Goal: Task Accomplishment & Management: Manage account settings

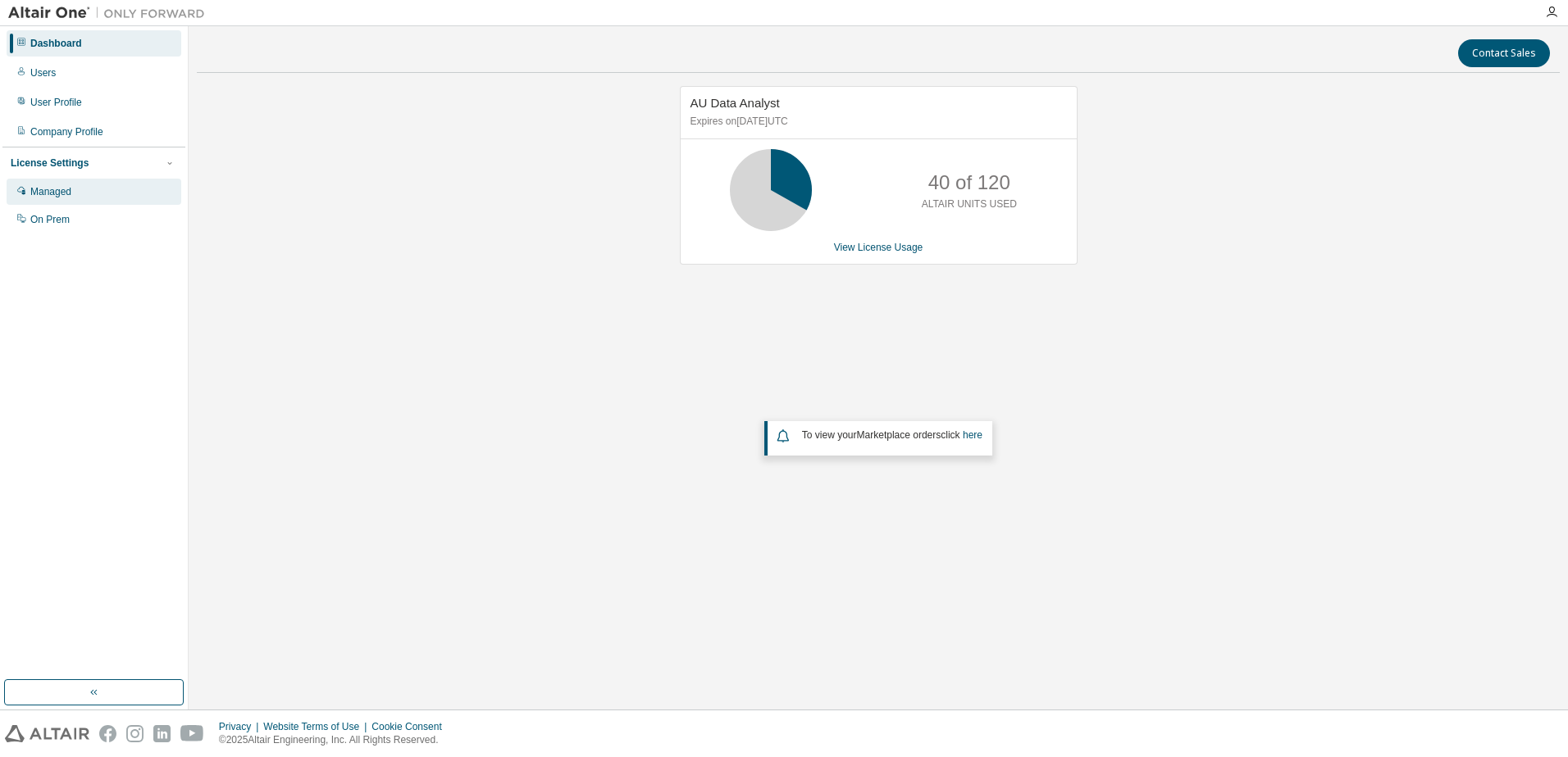
click at [47, 187] on div "Managed" at bounding box center [51, 191] width 41 height 13
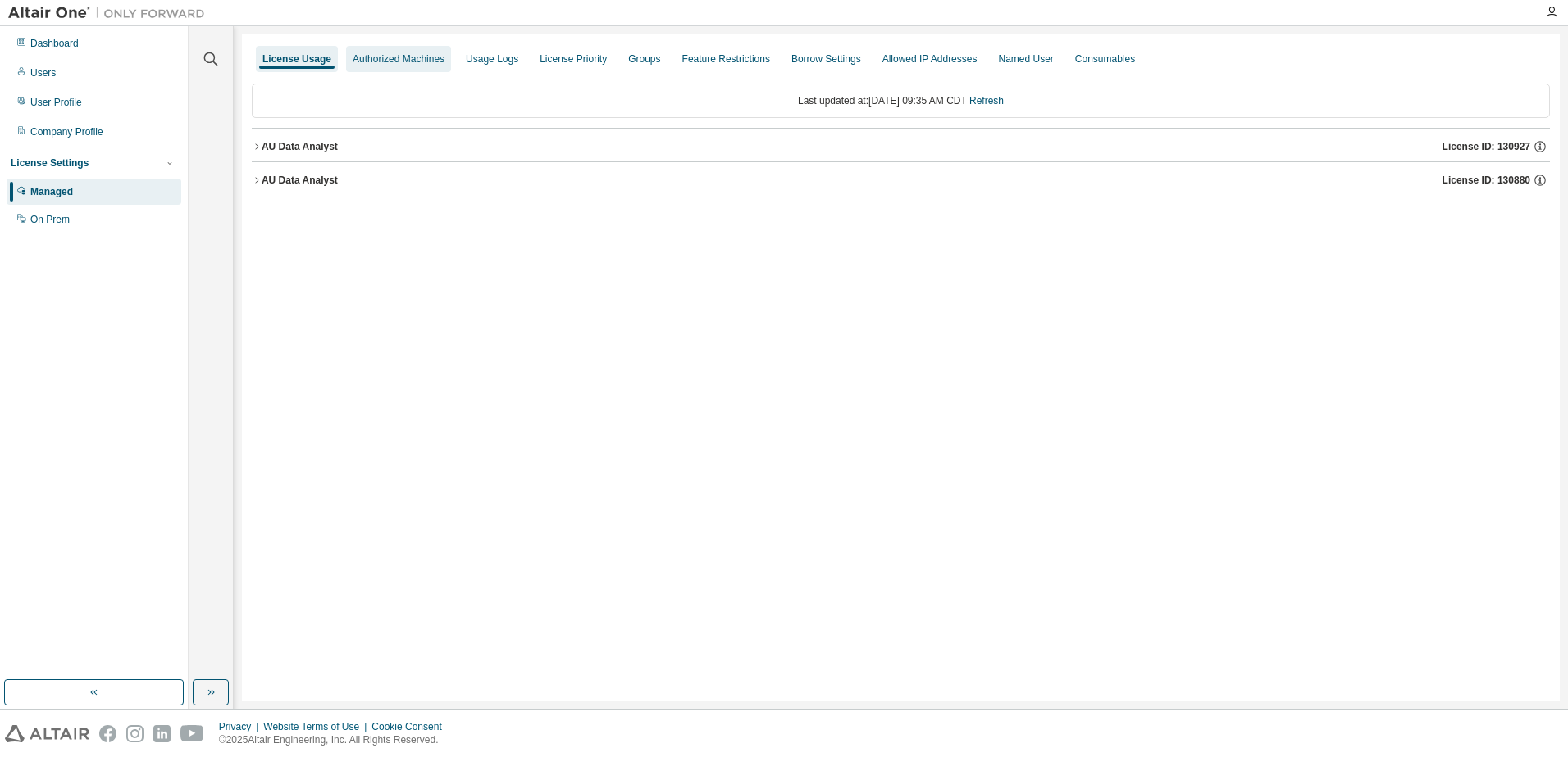
click at [415, 50] on div "Authorized Machines" at bounding box center [399, 59] width 105 height 27
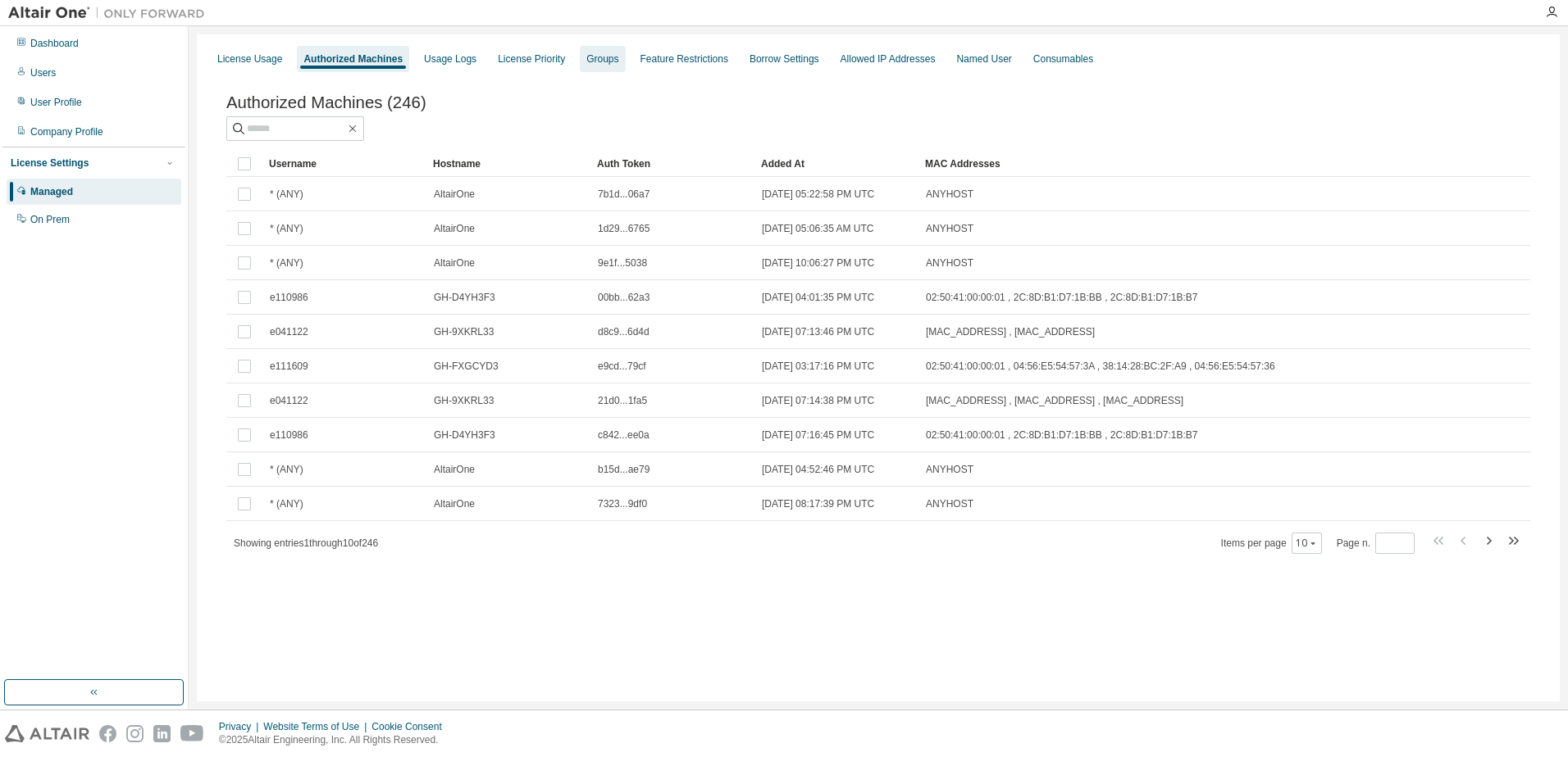
click at [615, 53] on div "Groups" at bounding box center [602, 58] width 32 height 13
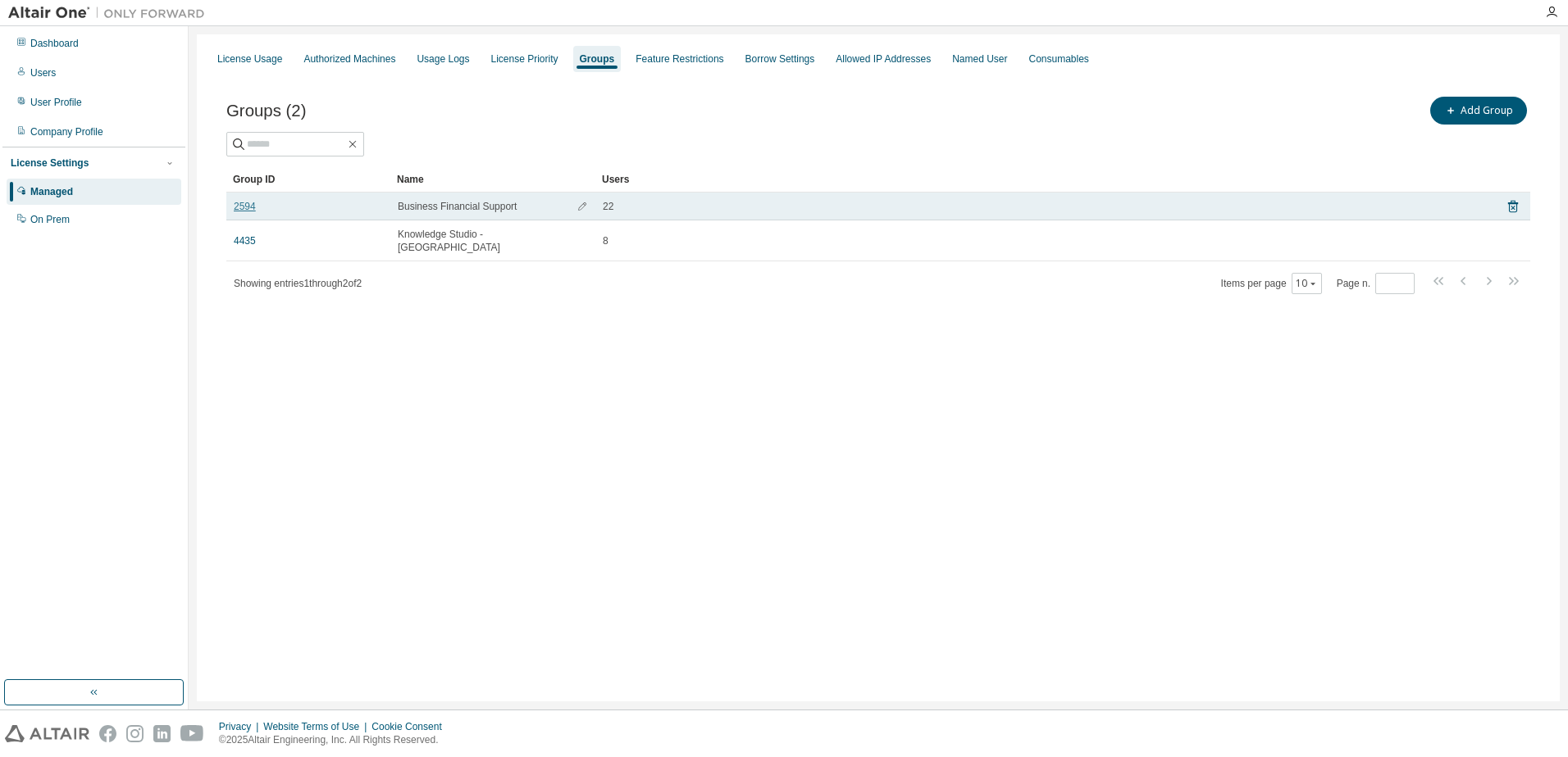
click at [250, 205] on link "2594" at bounding box center [245, 206] width 22 height 13
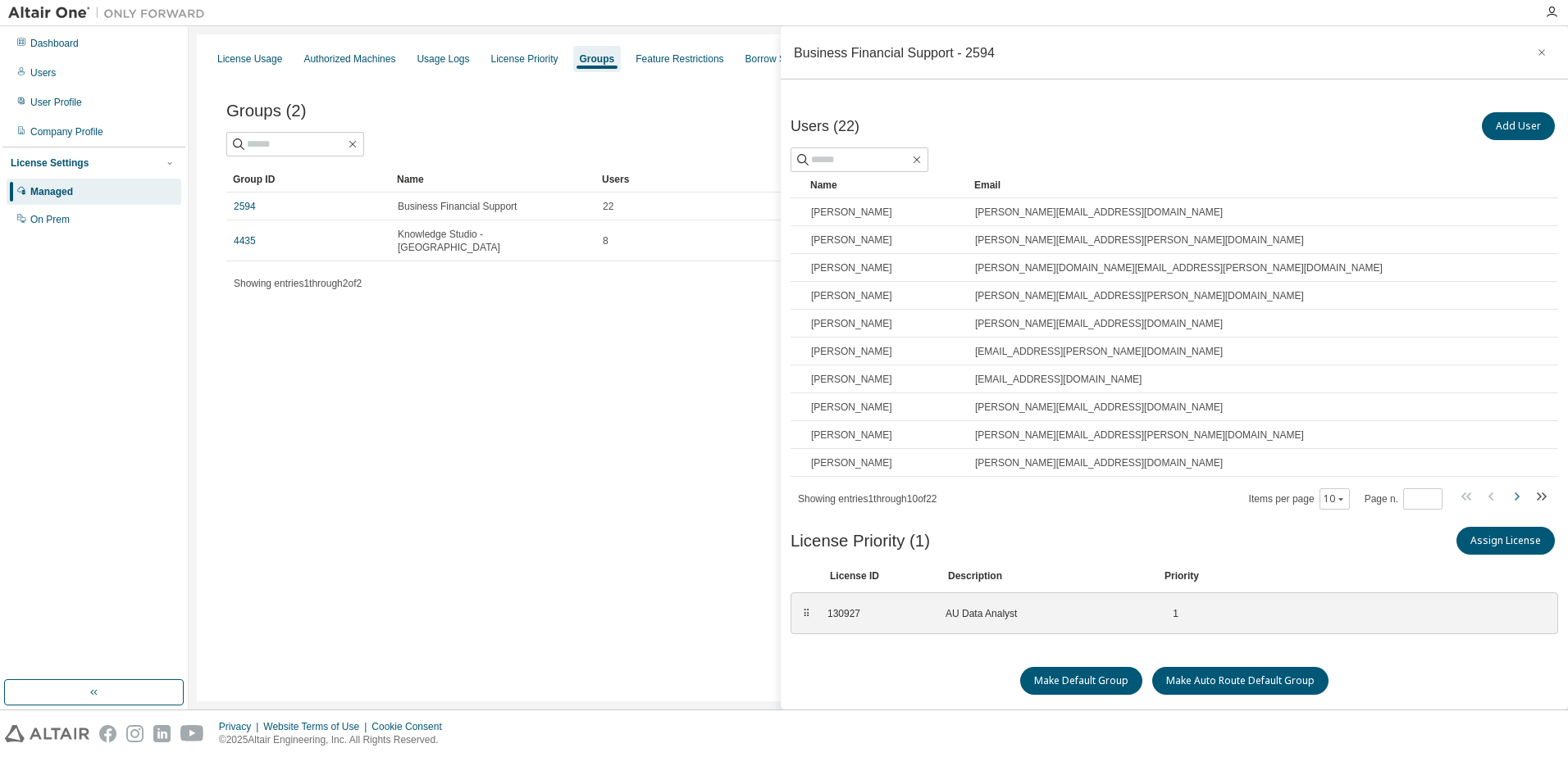
click at [1508, 497] on icon "button" at bounding box center [1517, 496] width 20 height 20
click at [1515, 497] on icon "button" at bounding box center [1517, 496] width 5 height 8
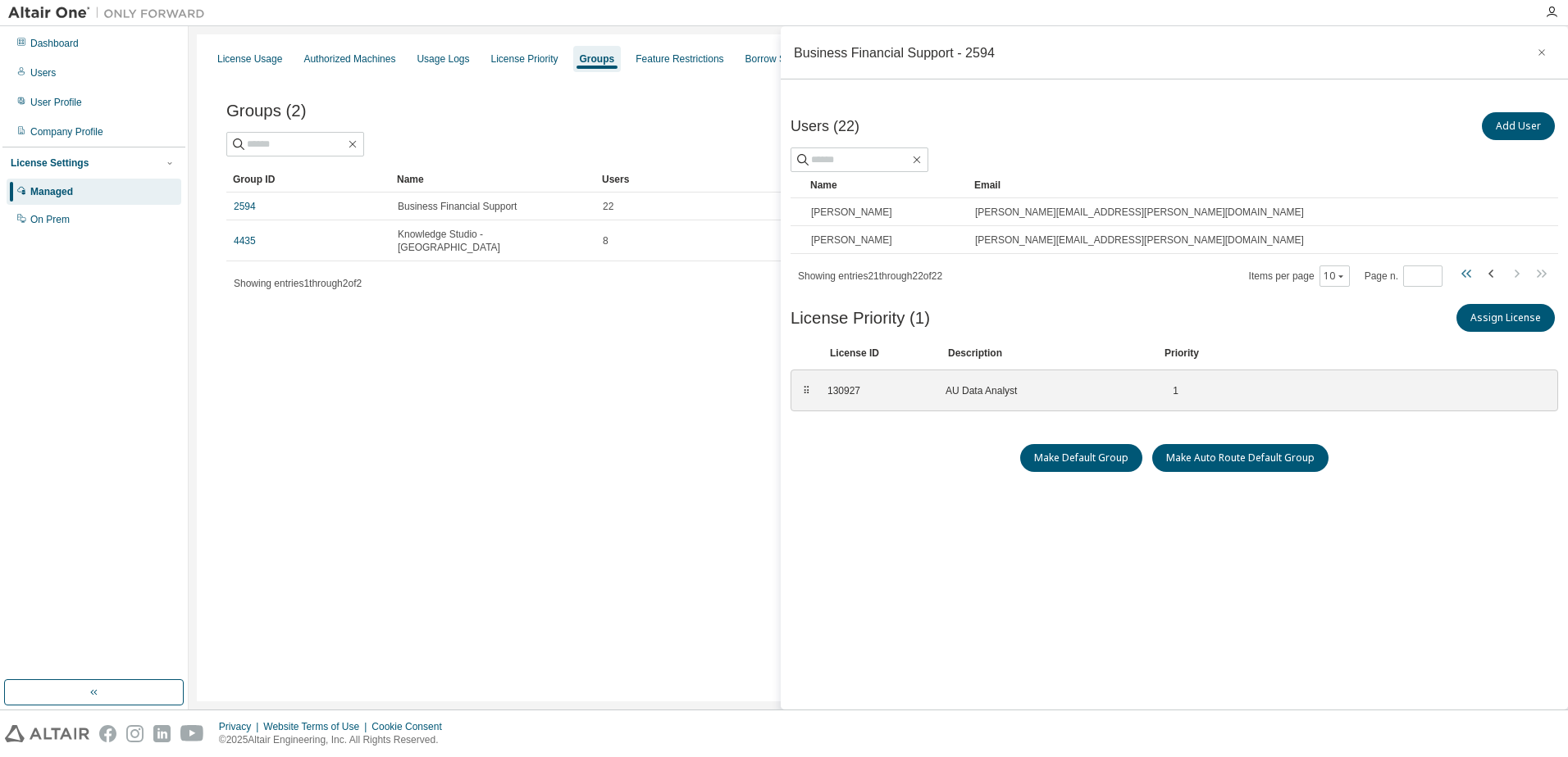
click at [1461, 274] on icon "button" at bounding box center [1463, 273] width 5 height 8
type input "*"
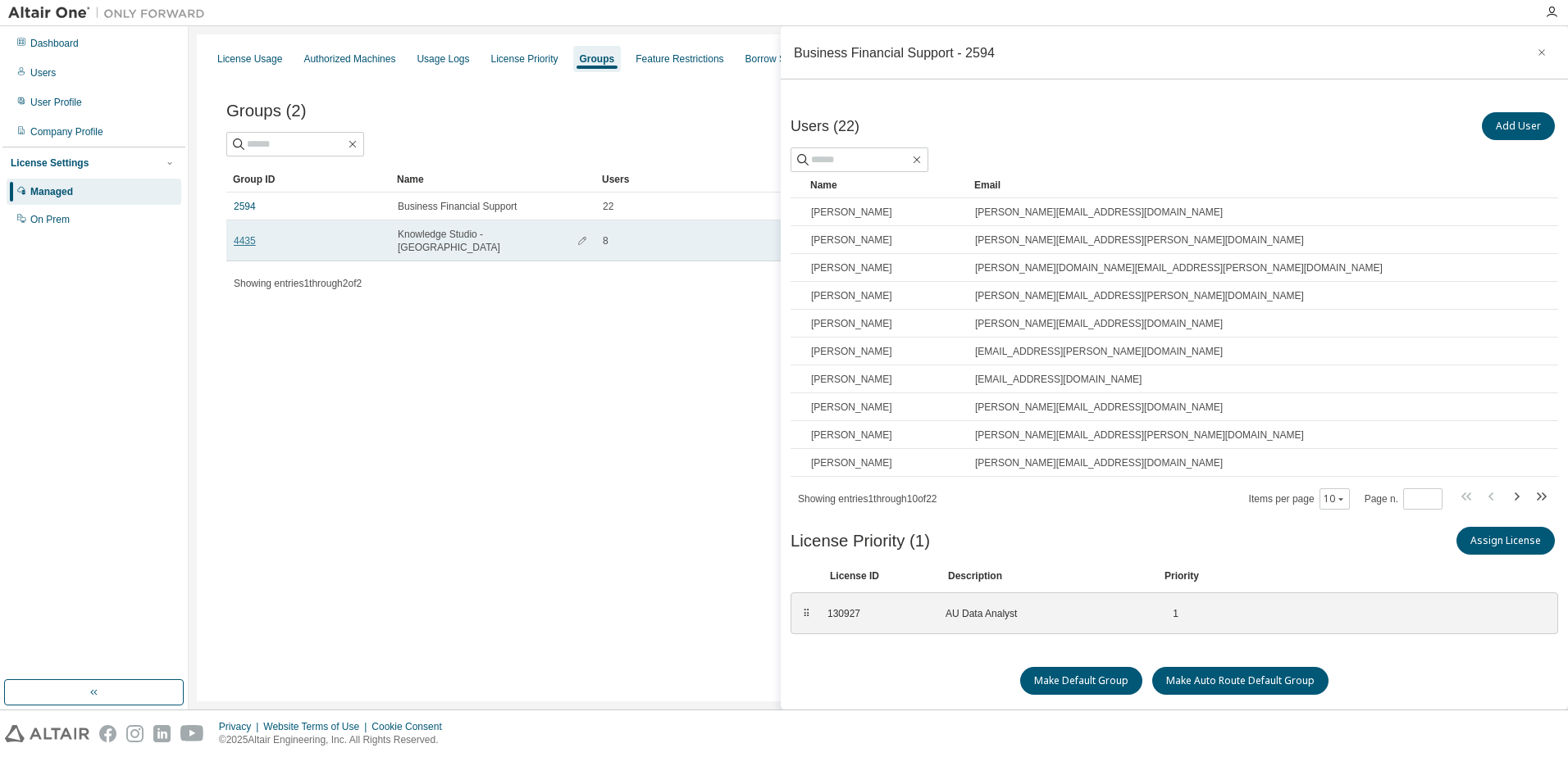
click at [250, 235] on link "4435" at bounding box center [245, 241] width 22 height 13
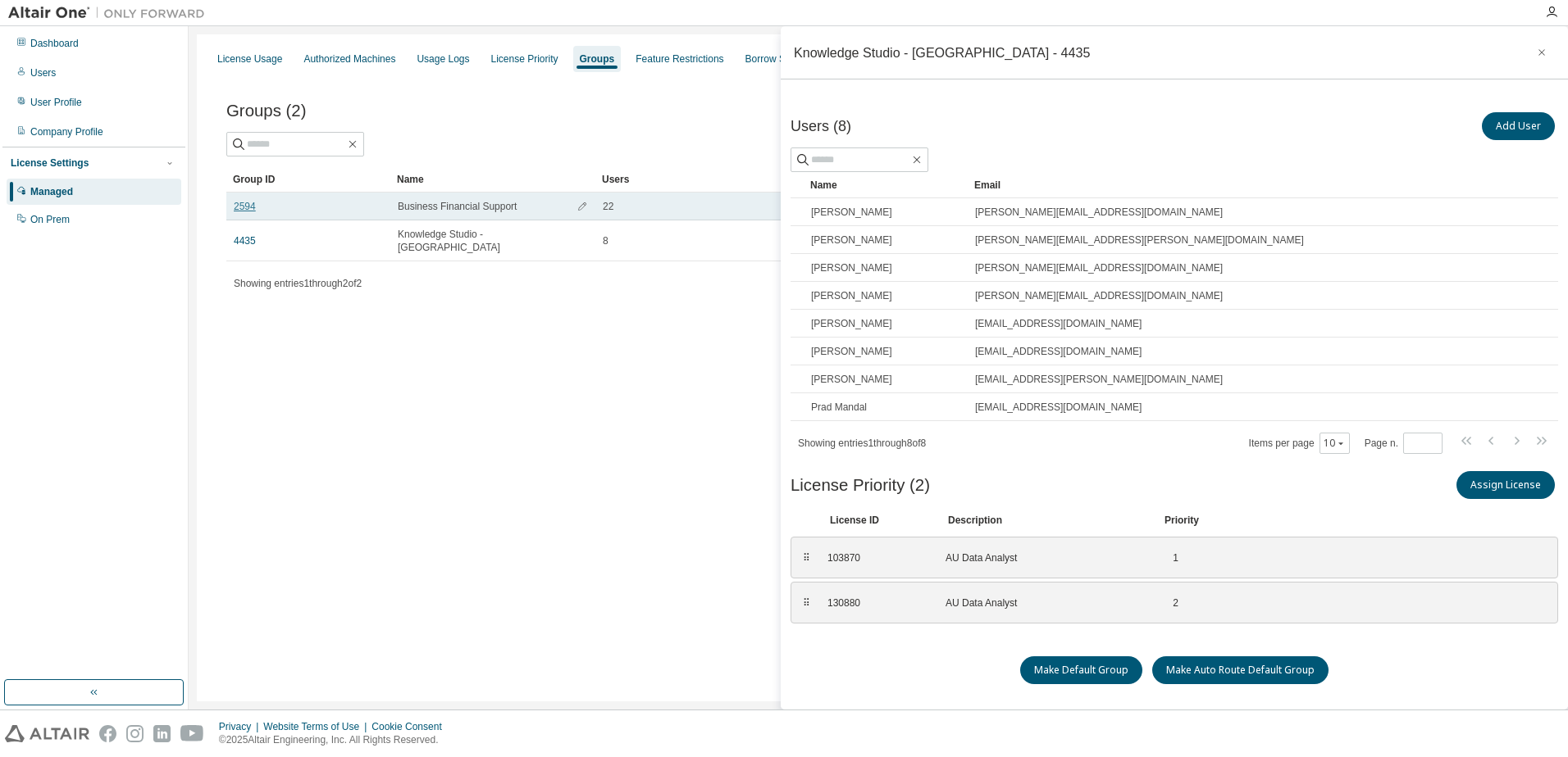
click at [249, 205] on link "2594" at bounding box center [245, 206] width 22 height 13
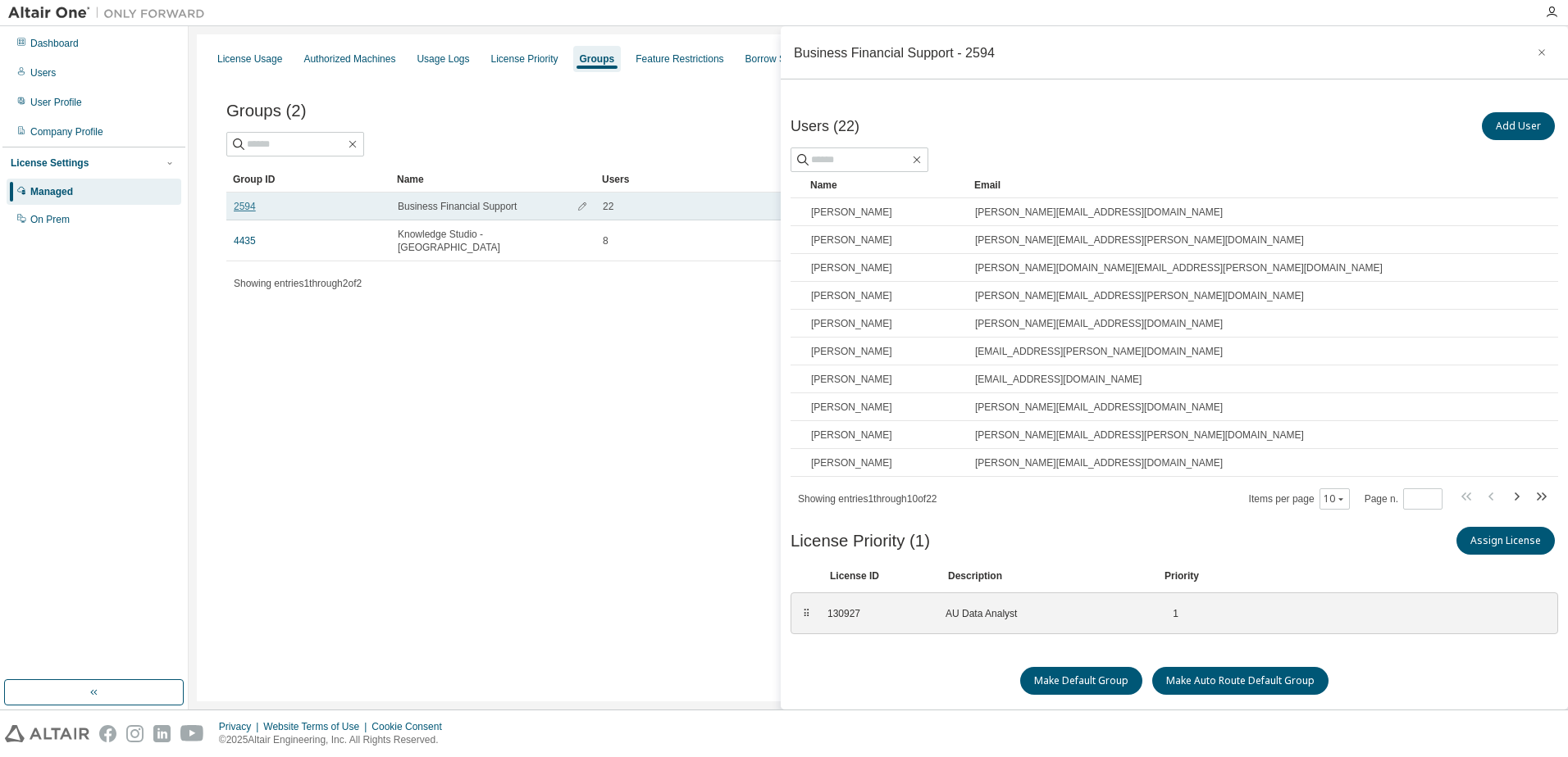
click at [244, 205] on link "2594" at bounding box center [245, 206] width 22 height 13
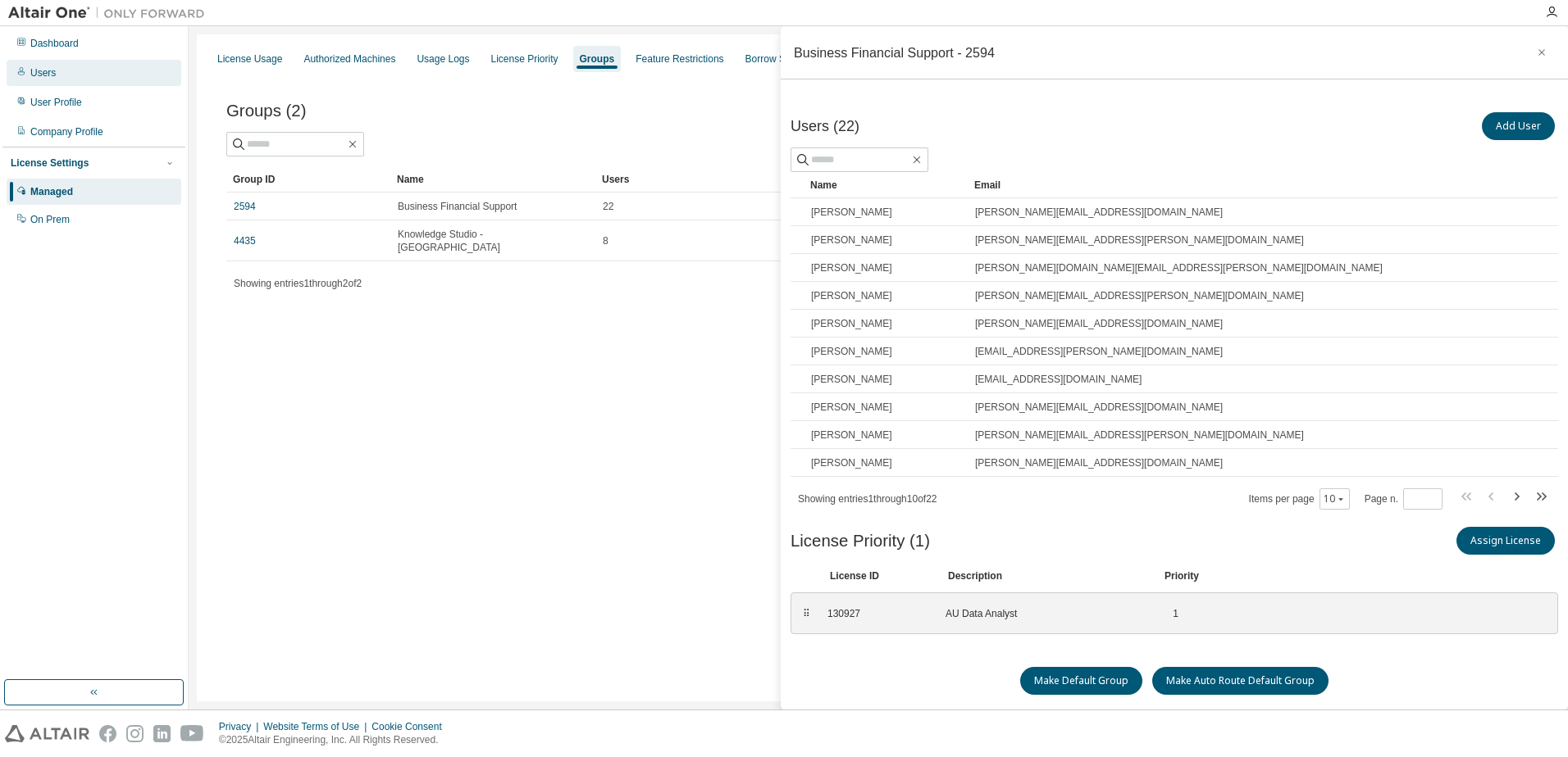
click at [36, 67] on div "Users" at bounding box center [43, 72] width 26 height 13
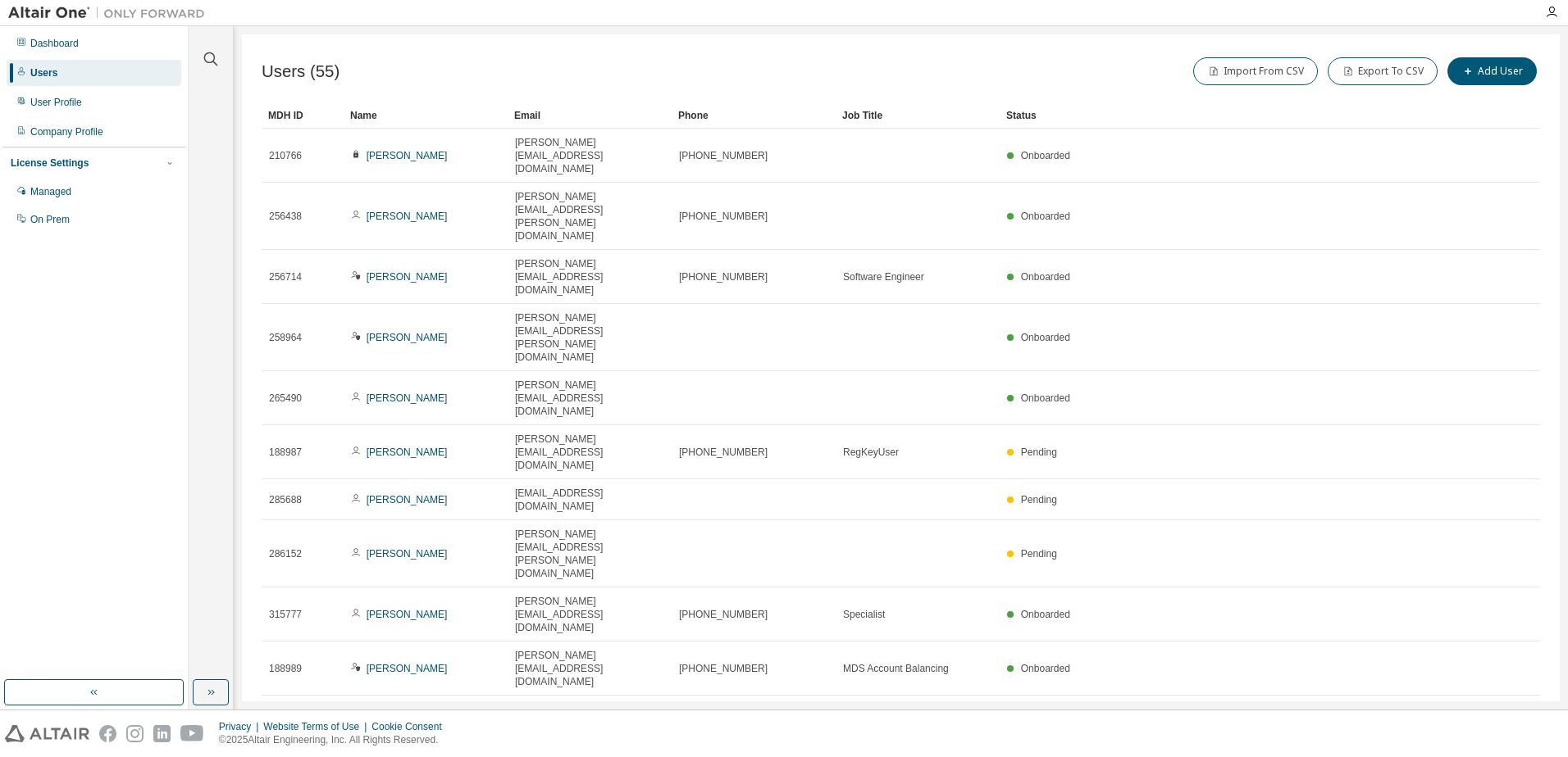
click at [367, 114] on div "Name" at bounding box center [426, 115] width 151 height 27
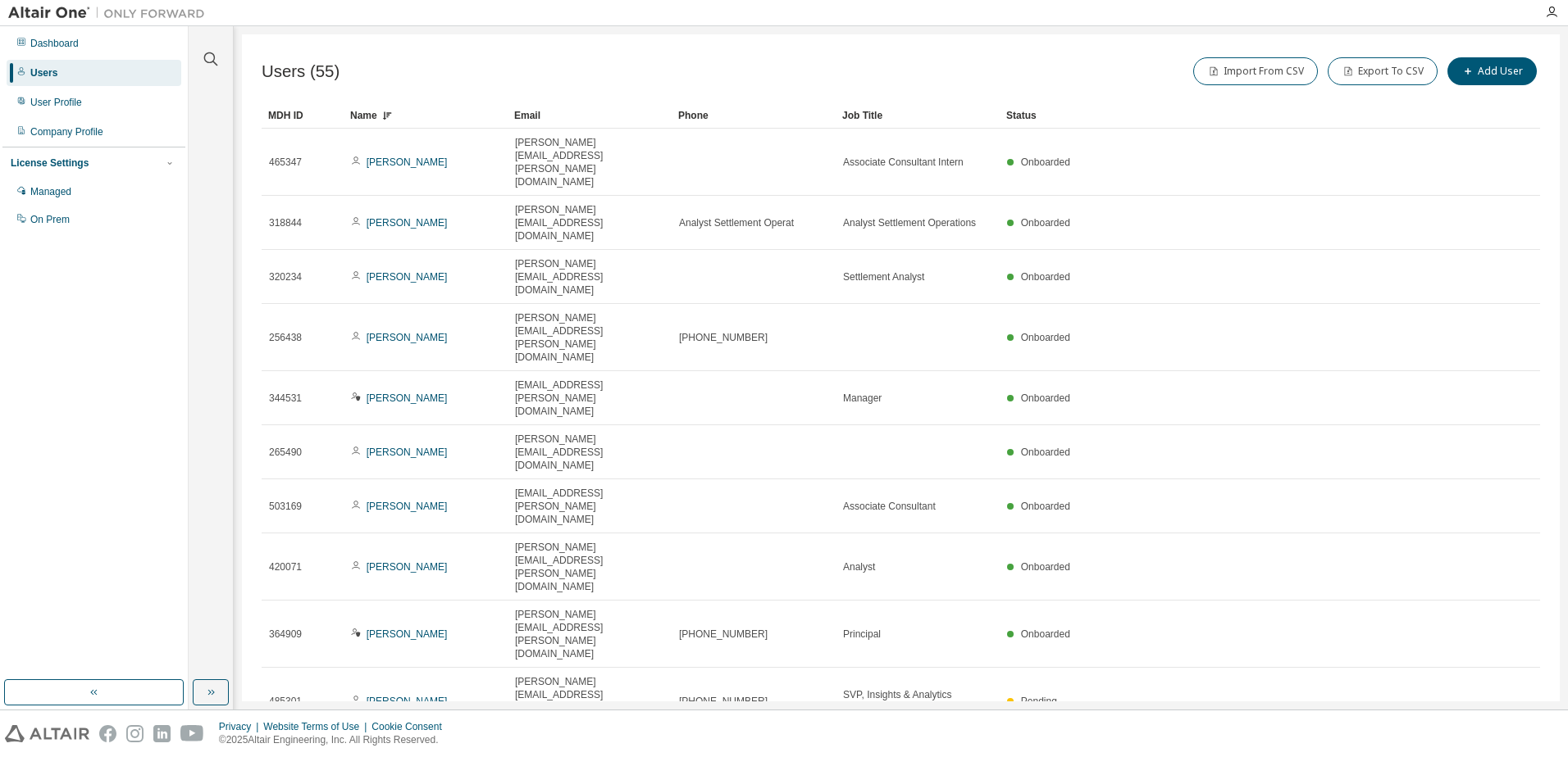
click at [1321, 752] on icon "button" at bounding box center [1323, 757] width 10 height 10
click at [1332, 544] on div "100" at bounding box center [1366, 544] width 131 height 20
click at [369, 115] on div "Name" at bounding box center [426, 115] width 151 height 27
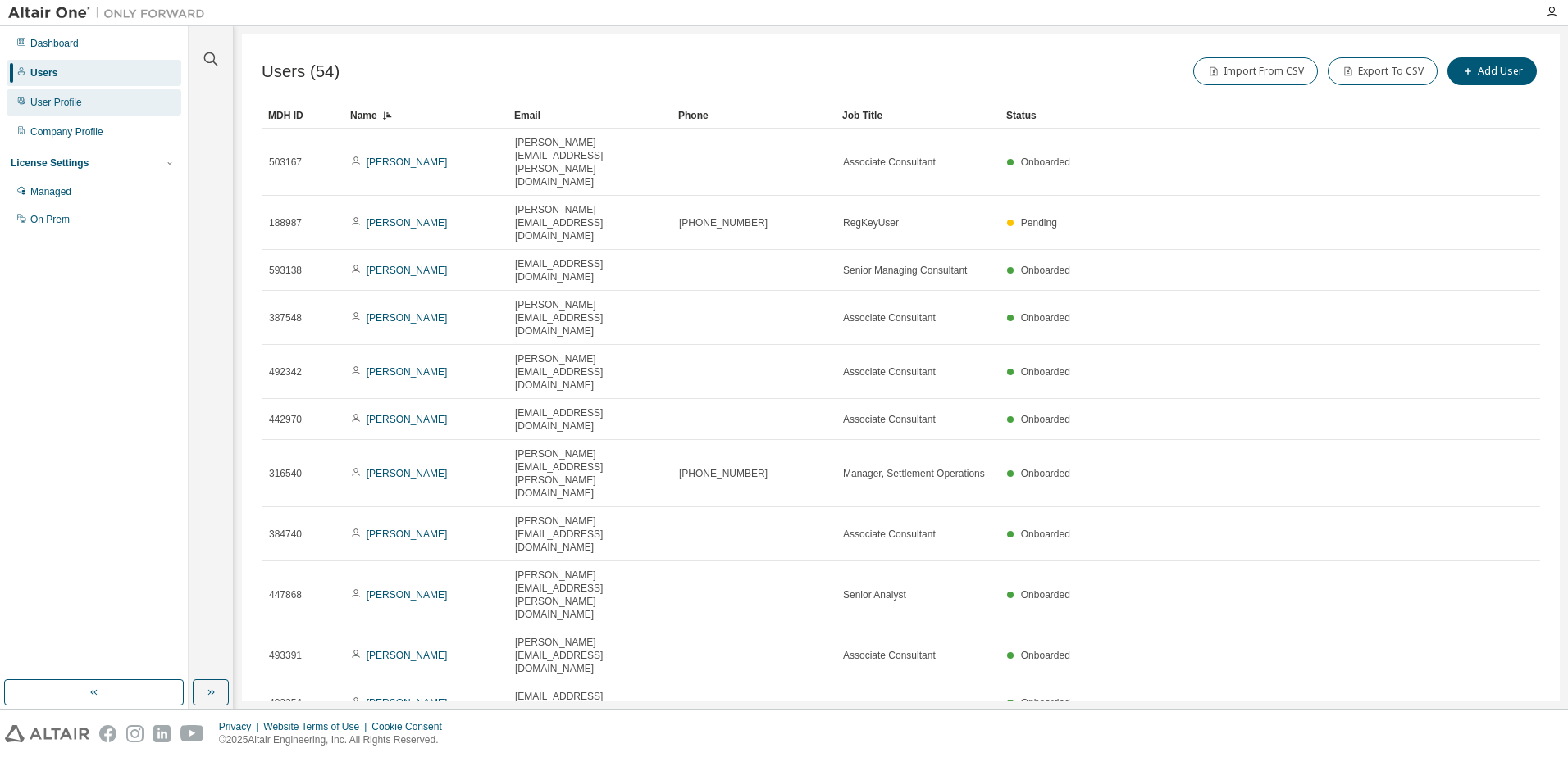
click at [62, 105] on div "User Profile" at bounding box center [56, 102] width 51 height 13
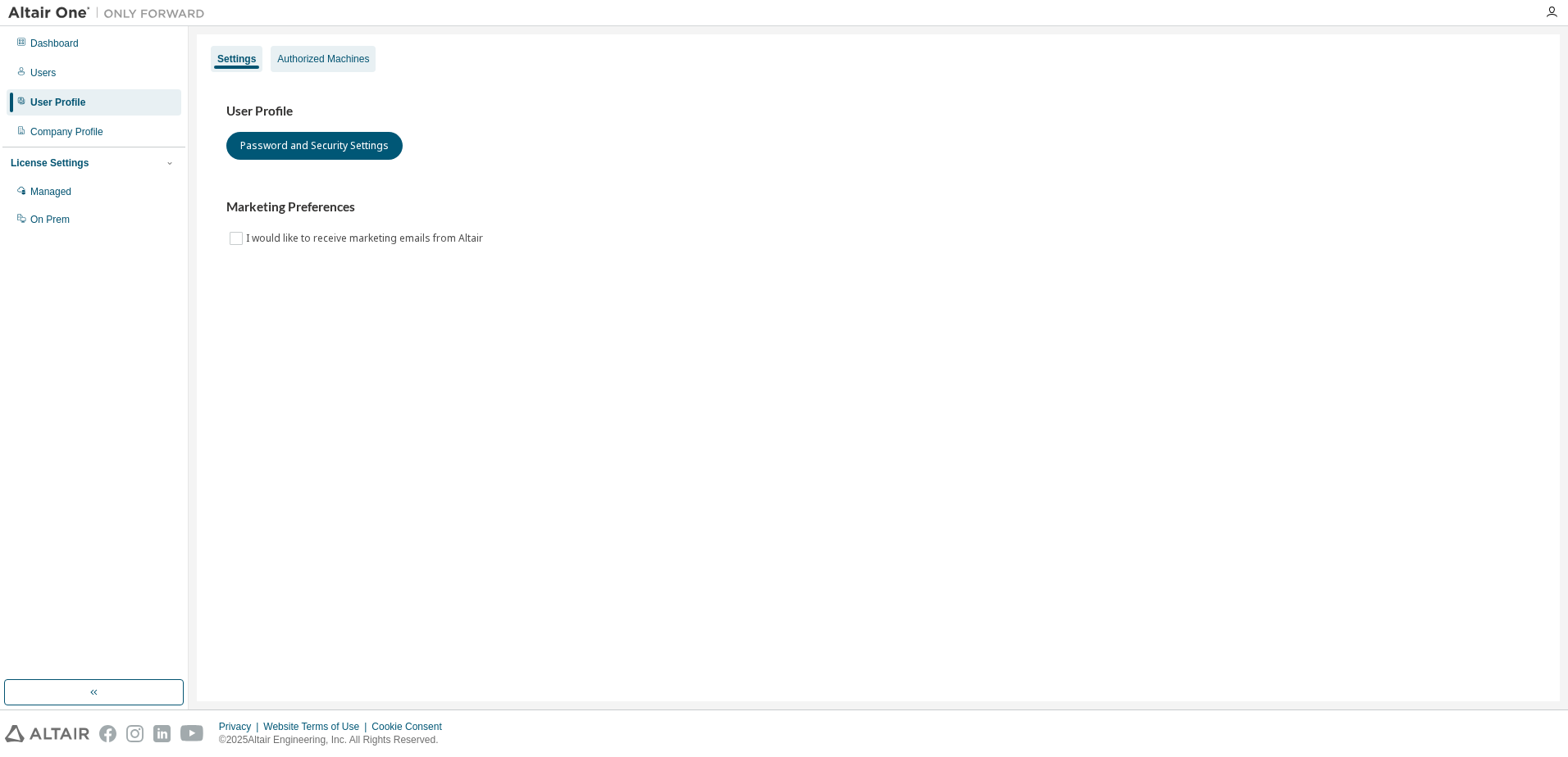
click at [326, 54] on div "Authorized Machines" at bounding box center [323, 58] width 92 height 13
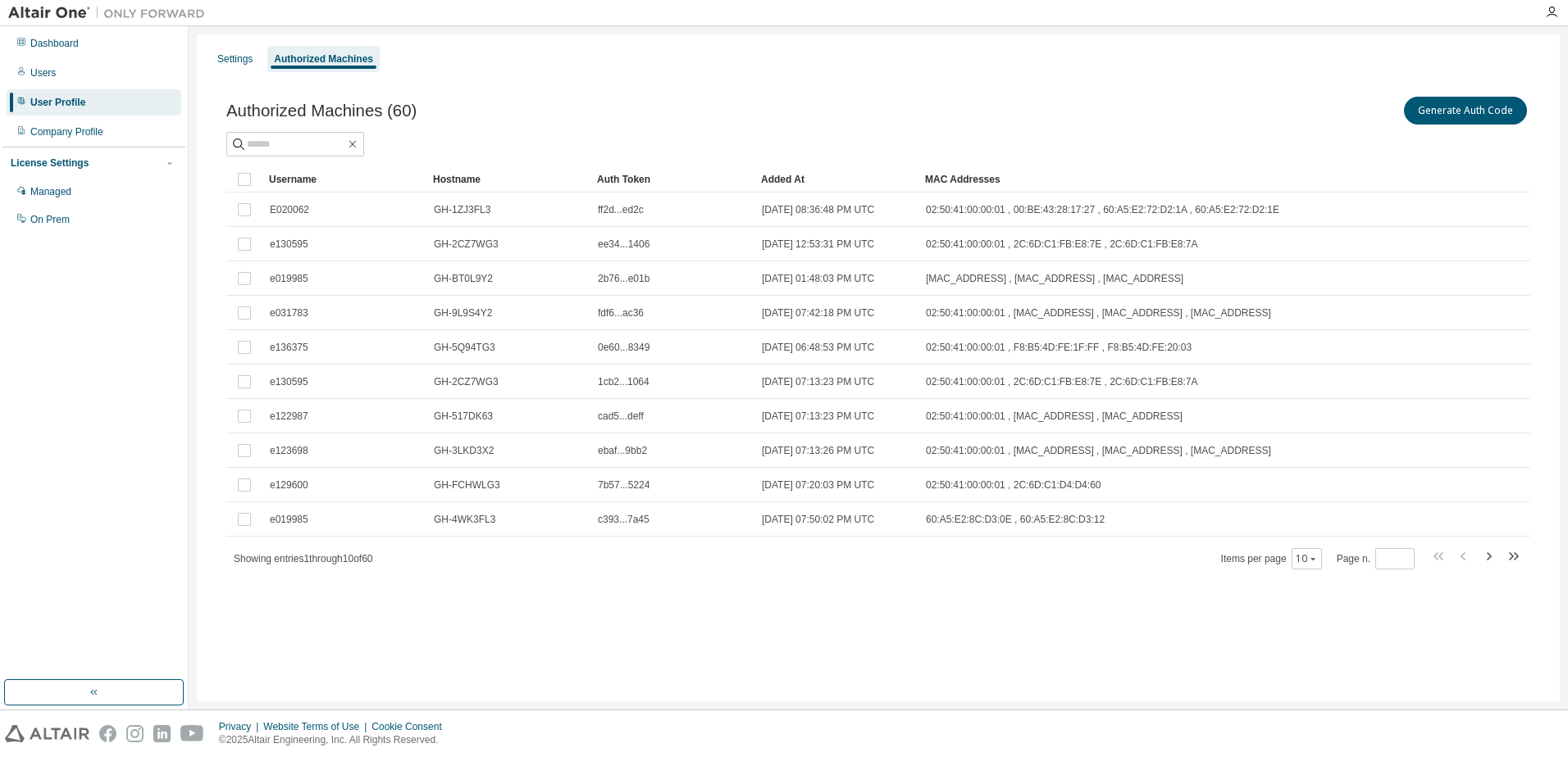
click at [784, 178] on div "Added At" at bounding box center [836, 180] width 151 height 27
click at [782, 177] on div "Added At" at bounding box center [836, 180] width 151 height 27
click at [790, 178] on div "Added At" at bounding box center [836, 180] width 151 height 27
click at [326, 142] on input "text" at bounding box center [296, 144] width 99 height 17
type input "*****"
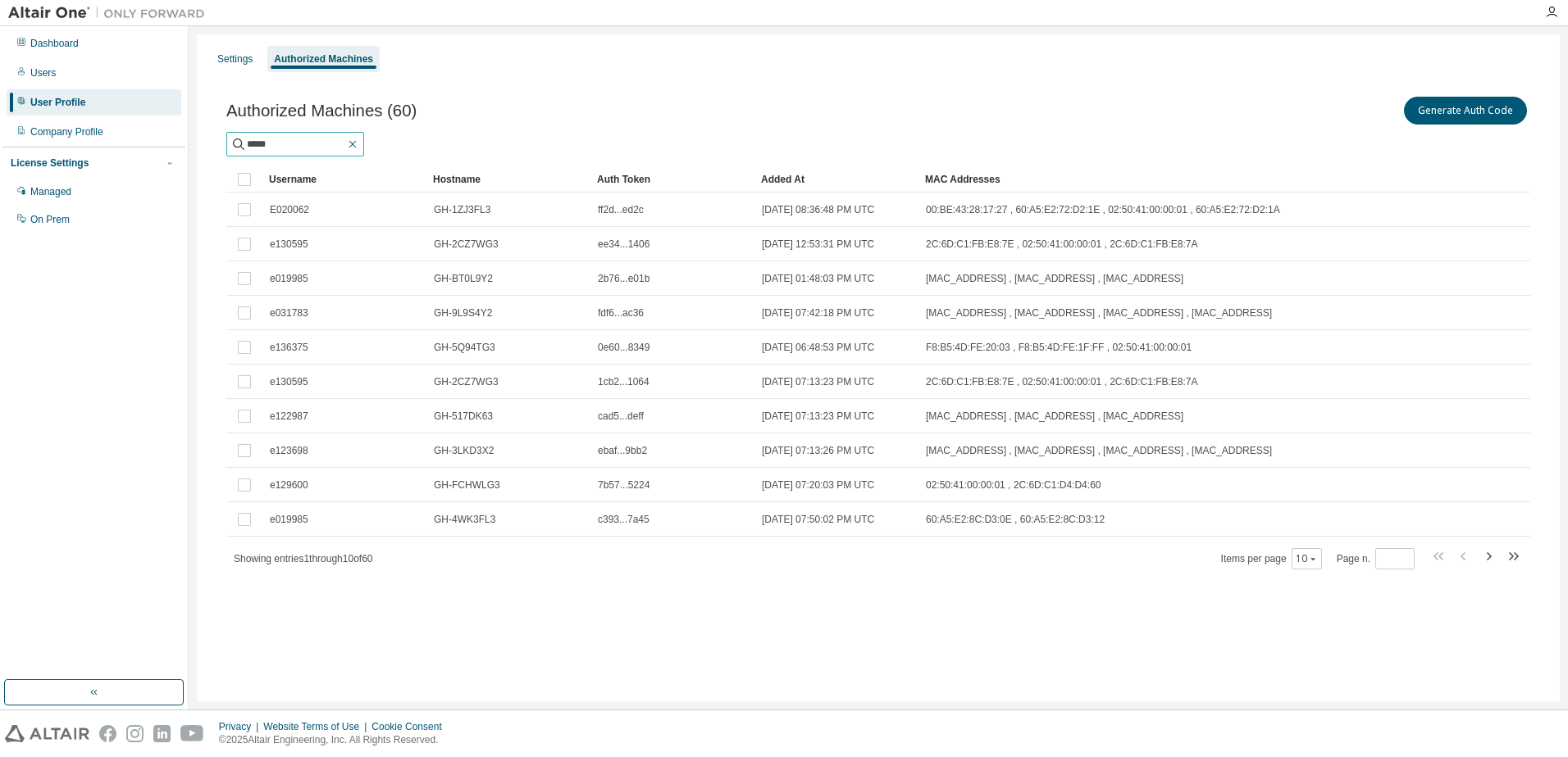
click at [359, 146] on icon "button" at bounding box center [353, 144] width 13 height 13
click at [230, 58] on div "Settings" at bounding box center [235, 58] width 36 height 13
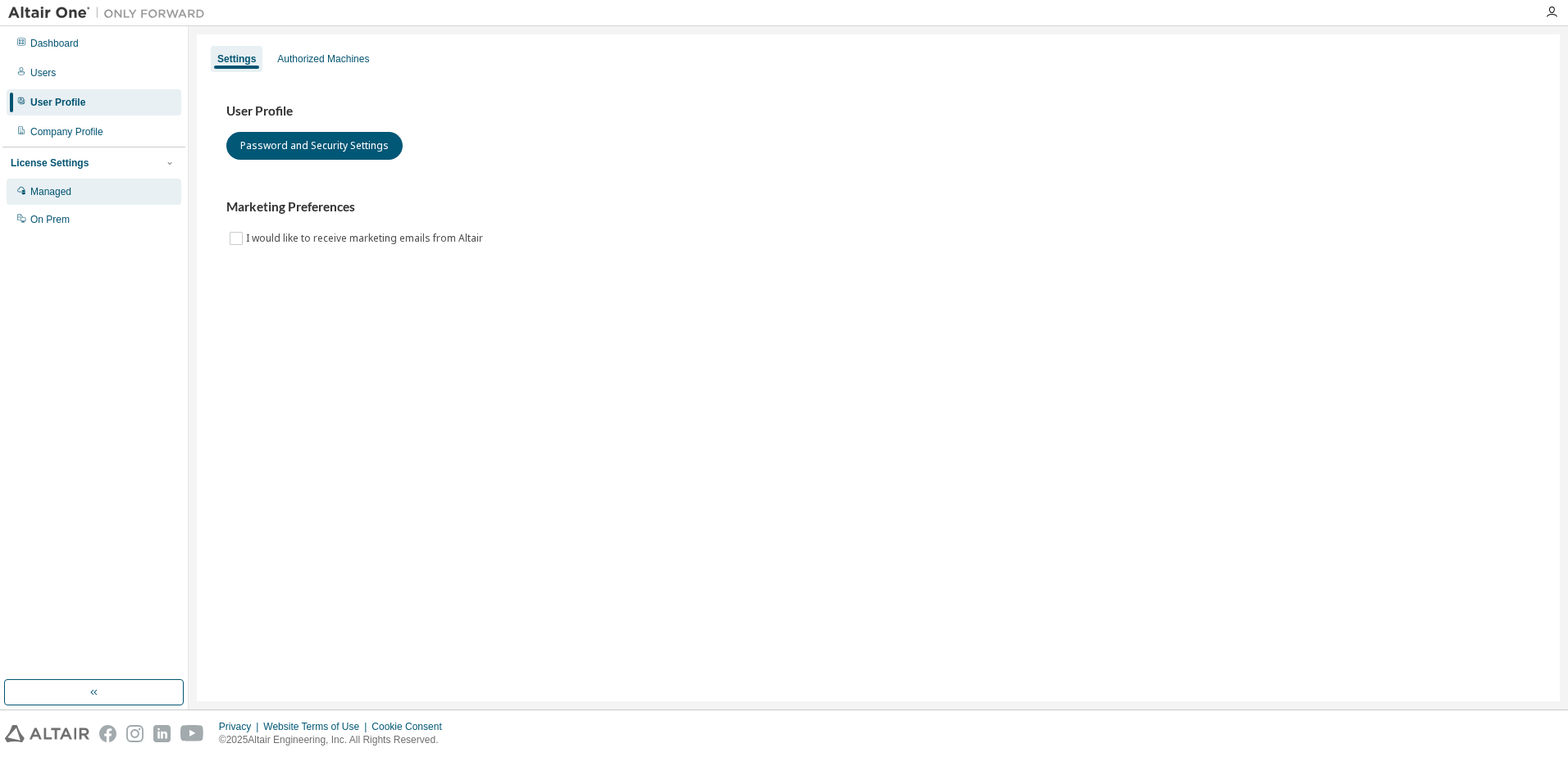
click at [47, 192] on div "Managed" at bounding box center [51, 191] width 41 height 13
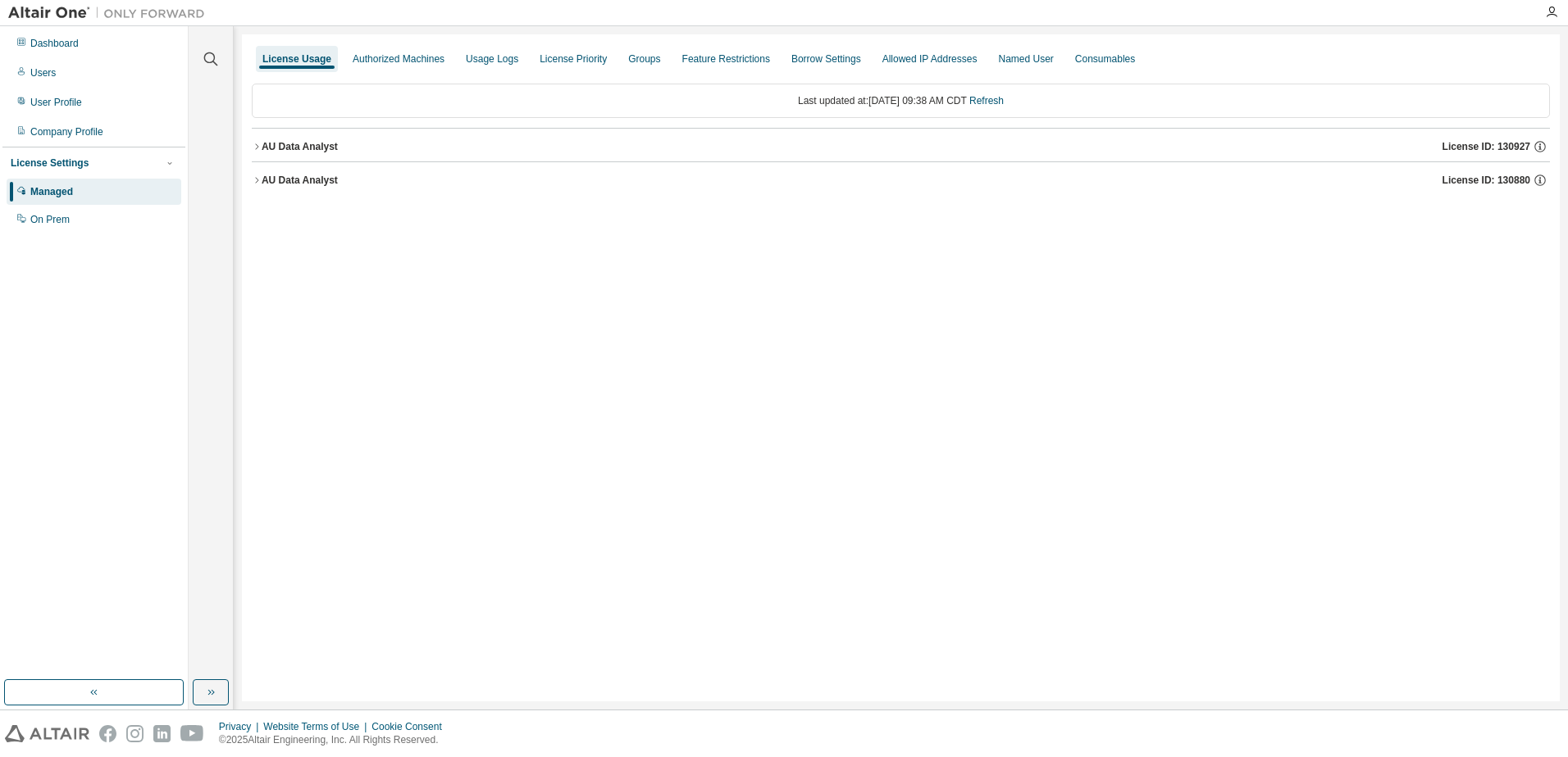
click at [259, 143] on icon "button" at bounding box center [257, 147] width 10 height 10
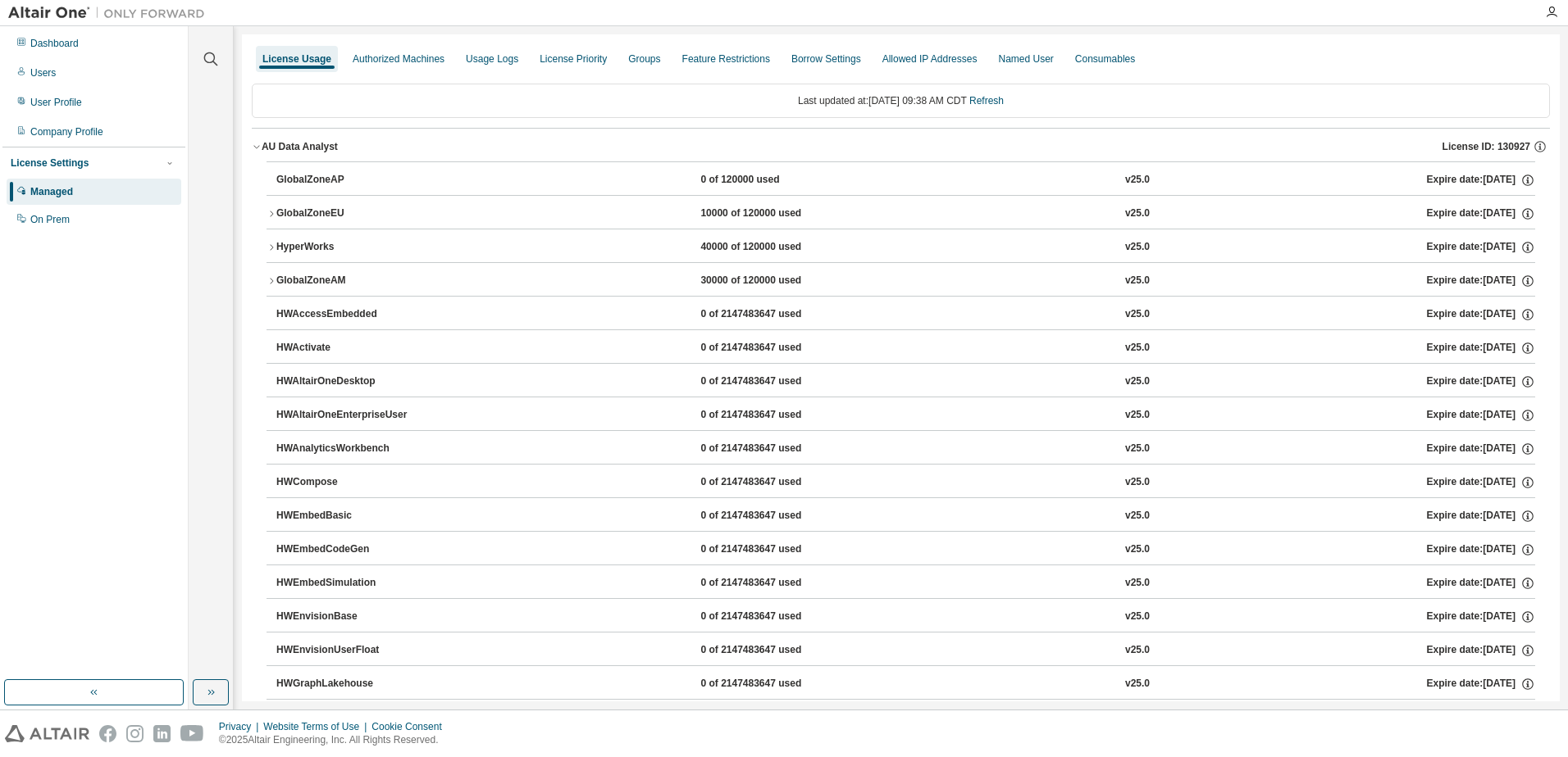
click at [269, 213] on icon "button" at bounding box center [272, 214] width 10 height 10
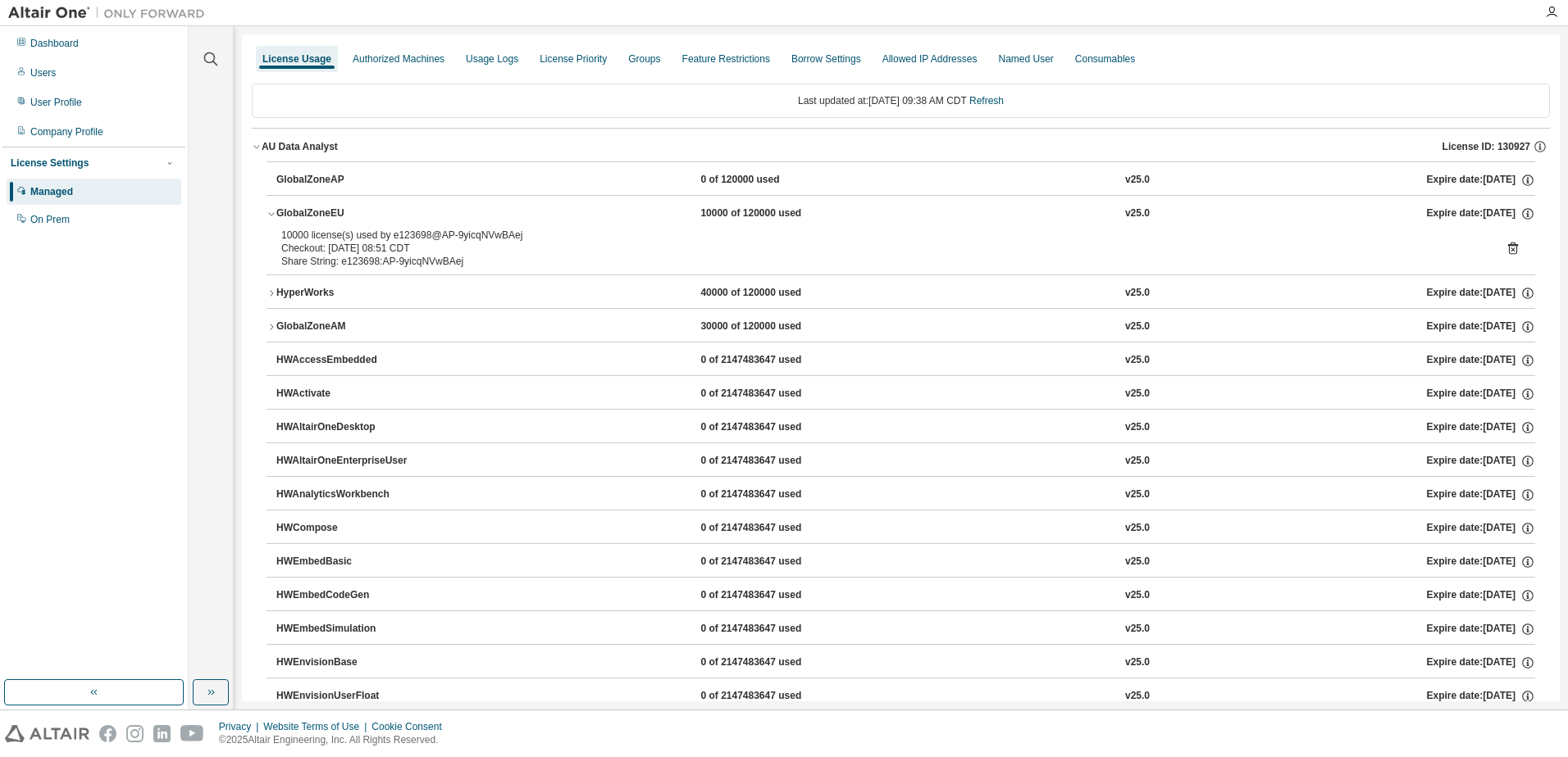
click at [273, 327] on icon "button" at bounding box center [272, 327] width 10 height 10
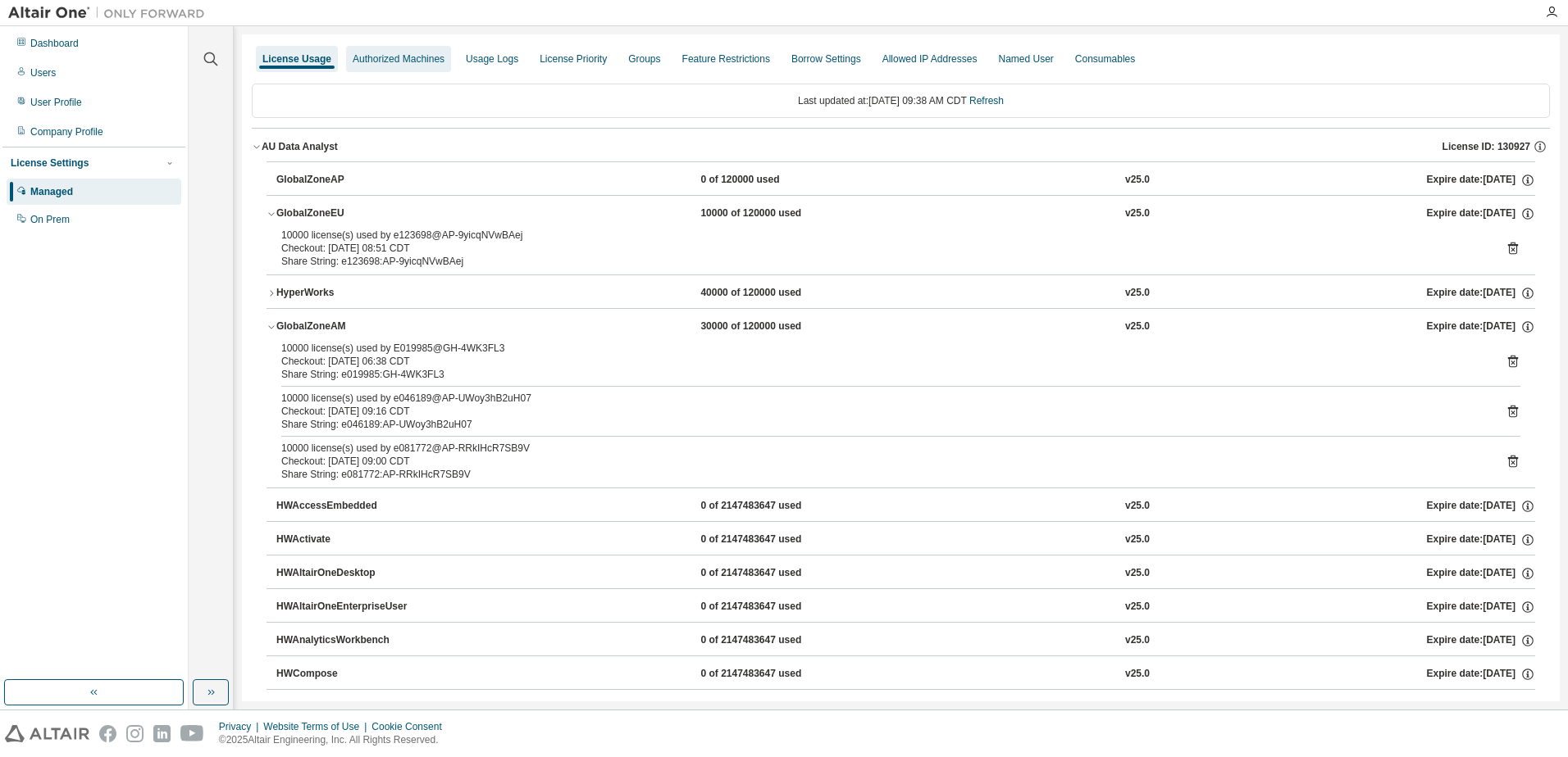
click at [408, 60] on div "Authorized Machines" at bounding box center [398, 58] width 92 height 13
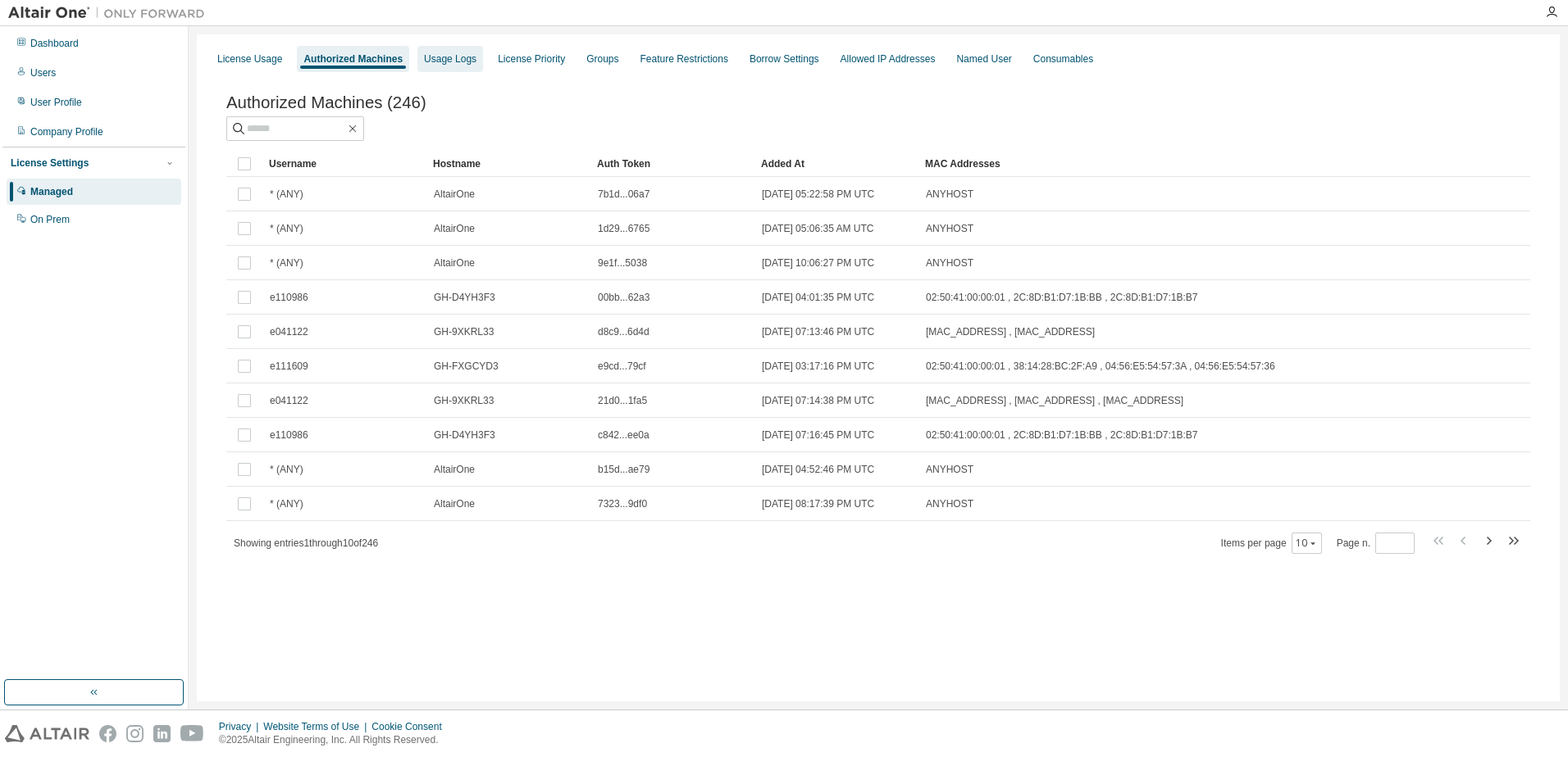
click at [460, 57] on div "Usage Logs" at bounding box center [449, 58] width 52 height 13
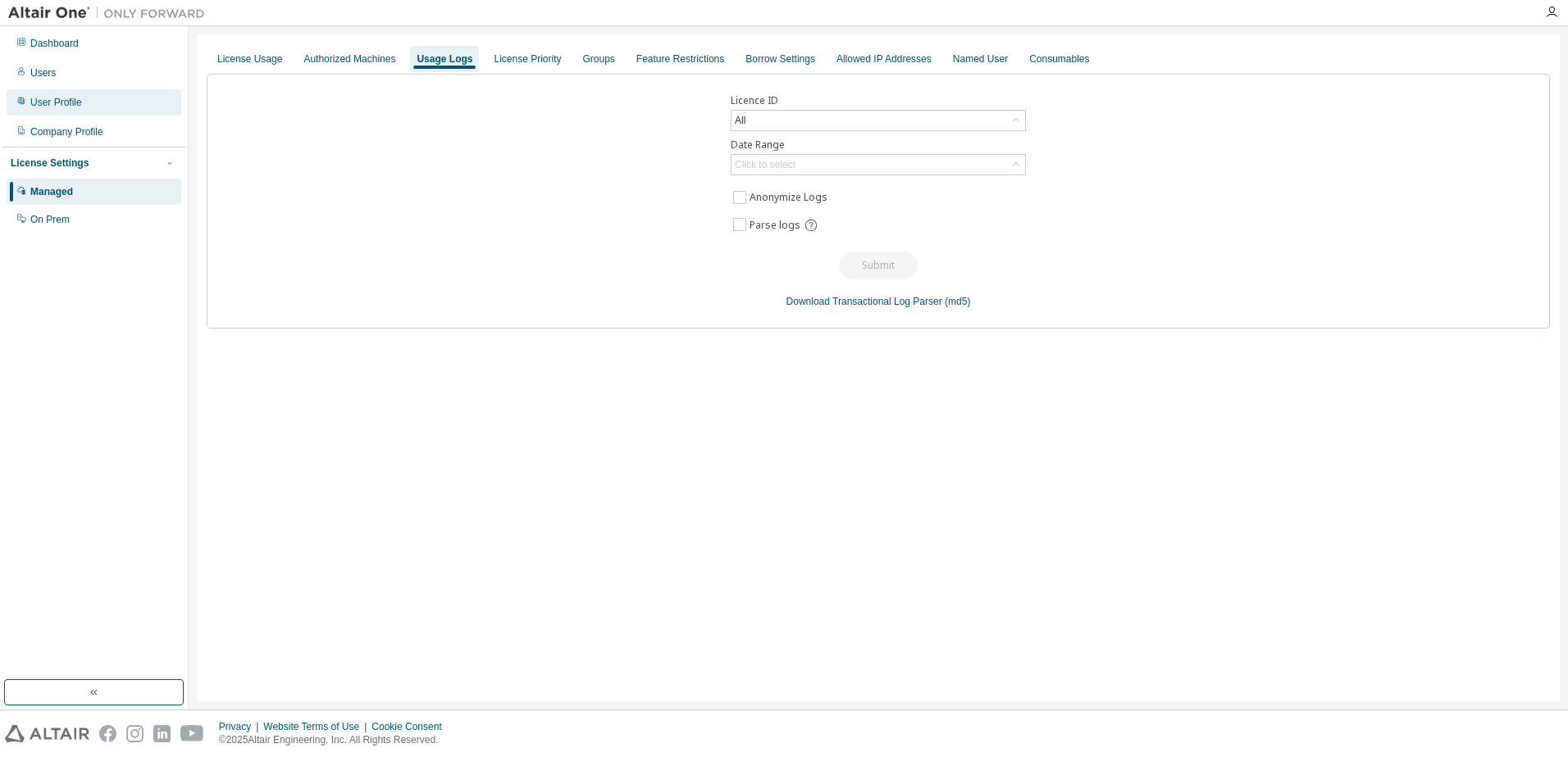
click at [55, 102] on div "User Profile" at bounding box center [56, 102] width 51 height 13
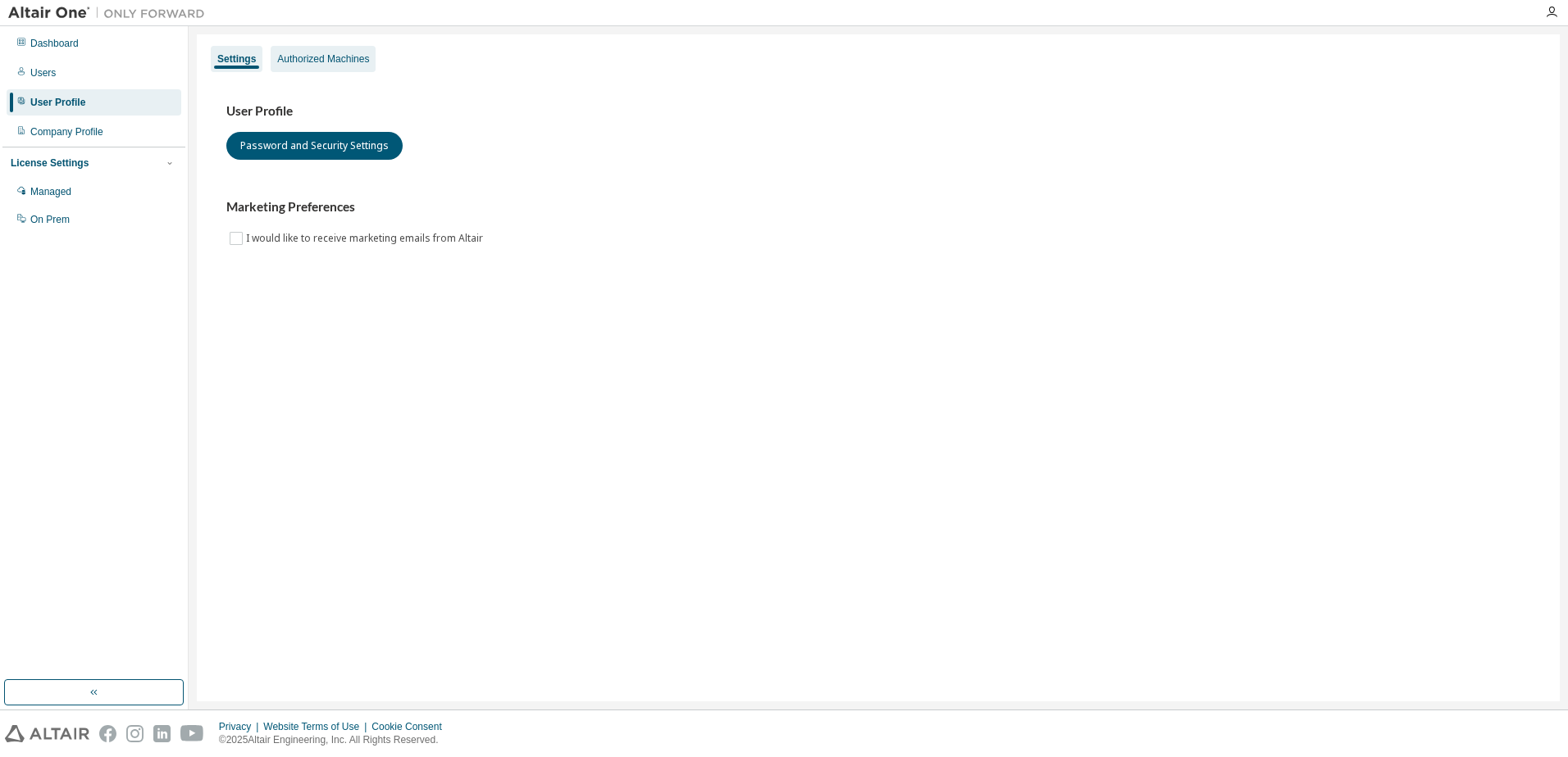
click at [323, 52] on div "Authorized Machines" at bounding box center [323, 58] width 92 height 13
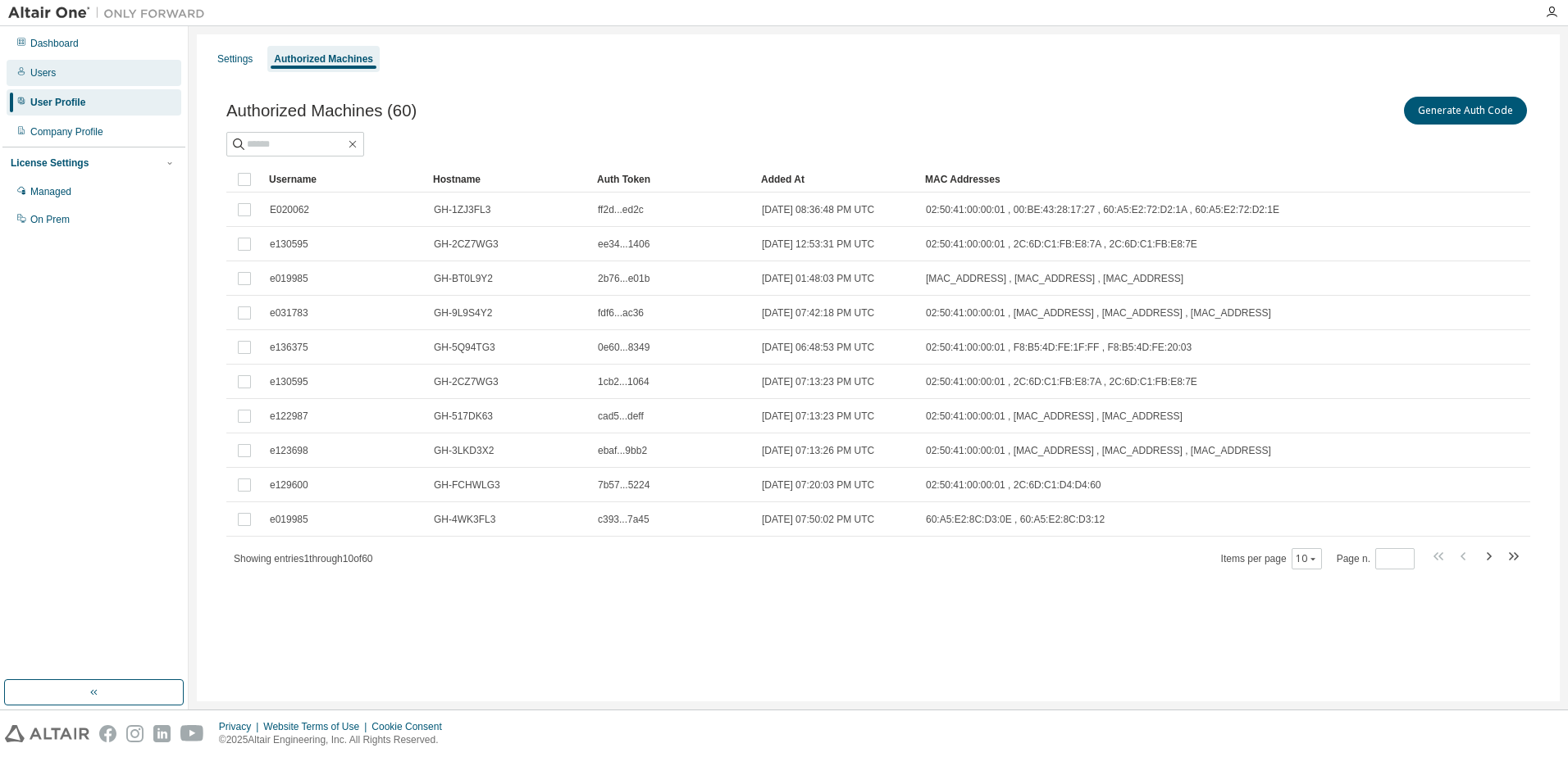
click at [45, 72] on div "Users" at bounding box center [43, 72] width 26 height 13
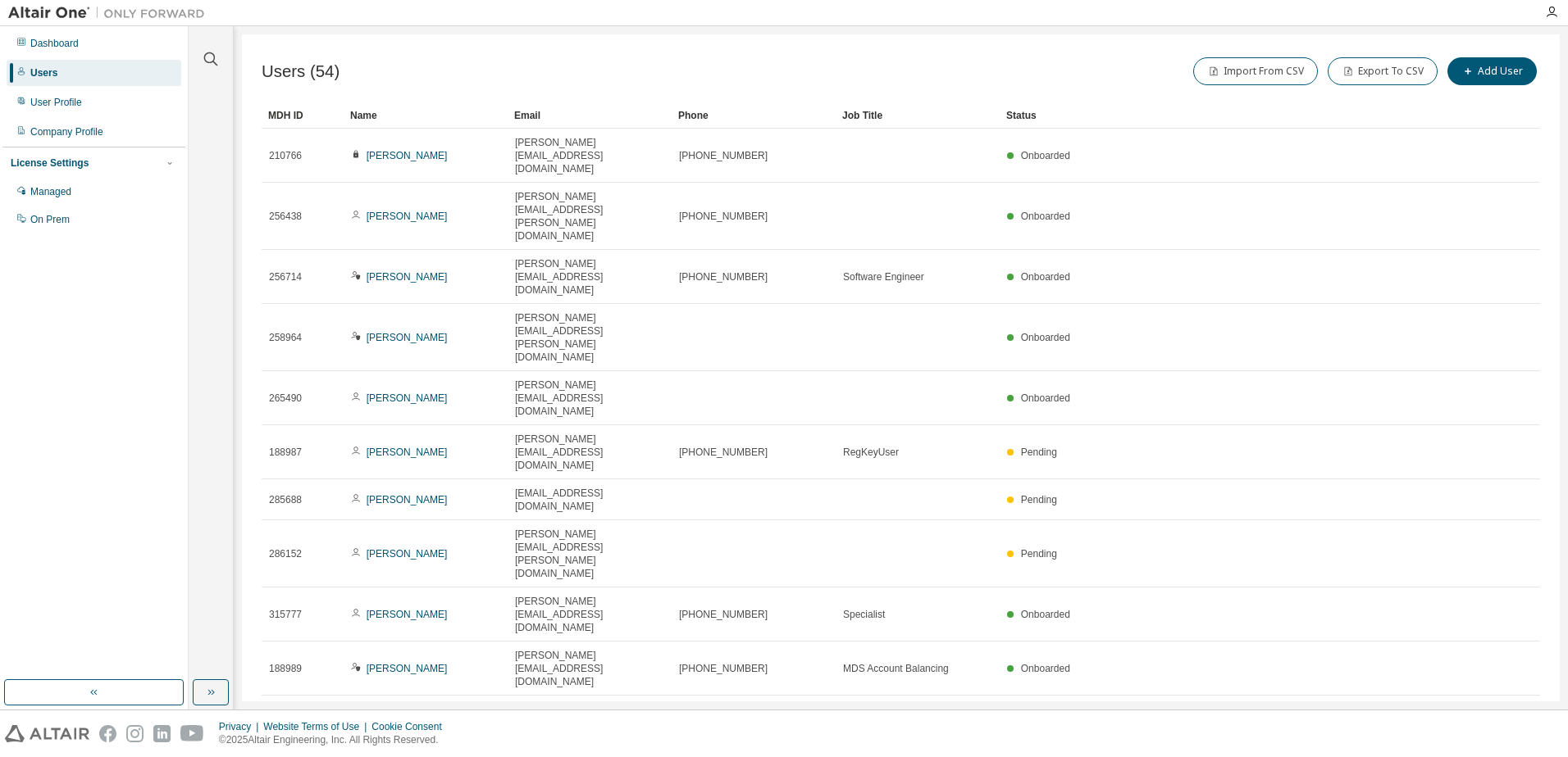
click at [1314, 712] on button "10" at bounding box center [1316, 718] width 22 height 13
click at [1319, 526] on div "100" at bounding box center [1366, 530] width 131 height 20
click at [365, 114] on div "Name" at bounding box center [426, 115] width 151 height 27
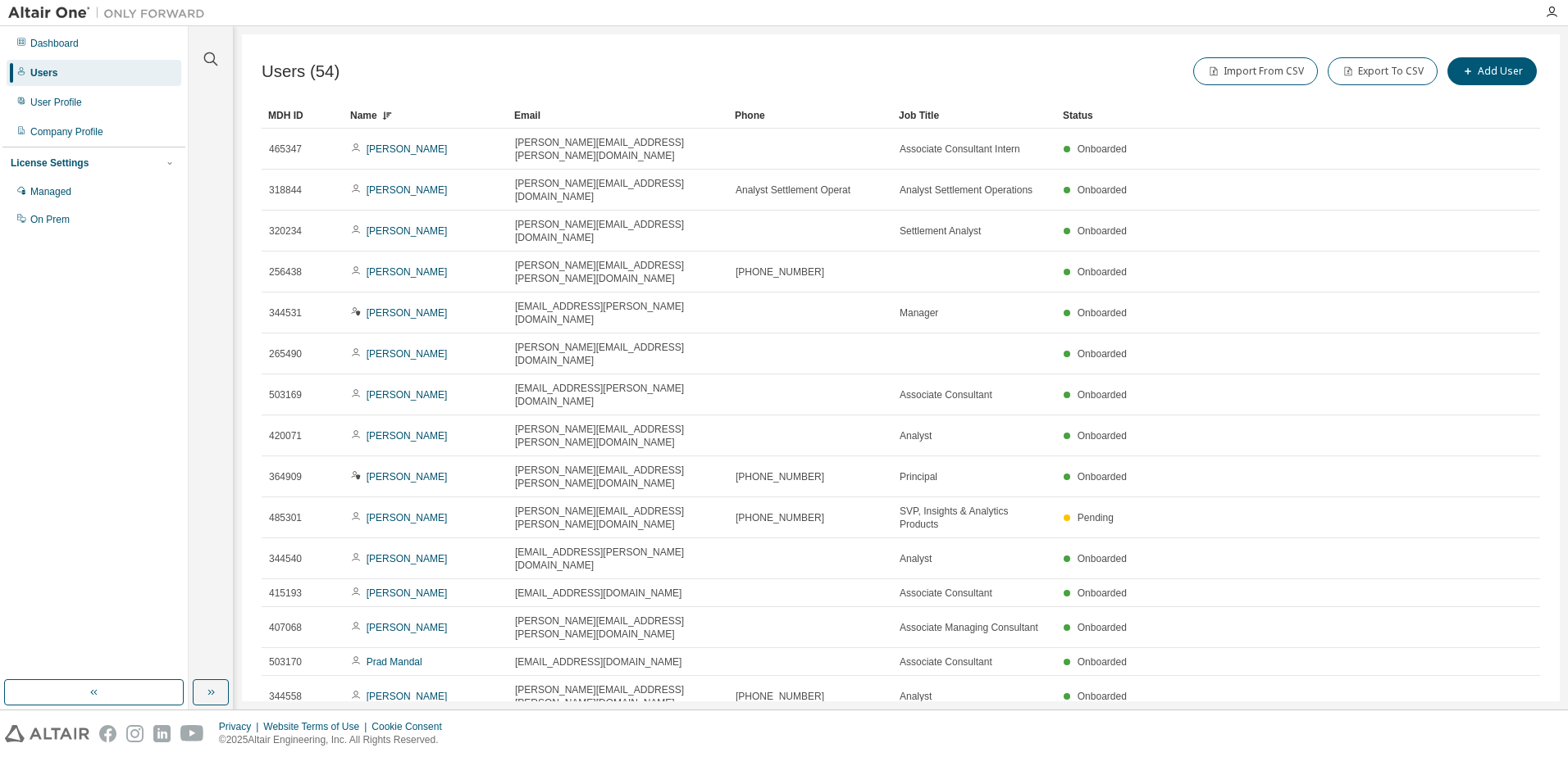
drag, startPoint x: 669, startPoint y: 114, endPoint x: 726, endPoint y: 113, distance: 57.0
click at [1077, 112] on div "Status" at bounding box center [1254, 115] width 384 height 27
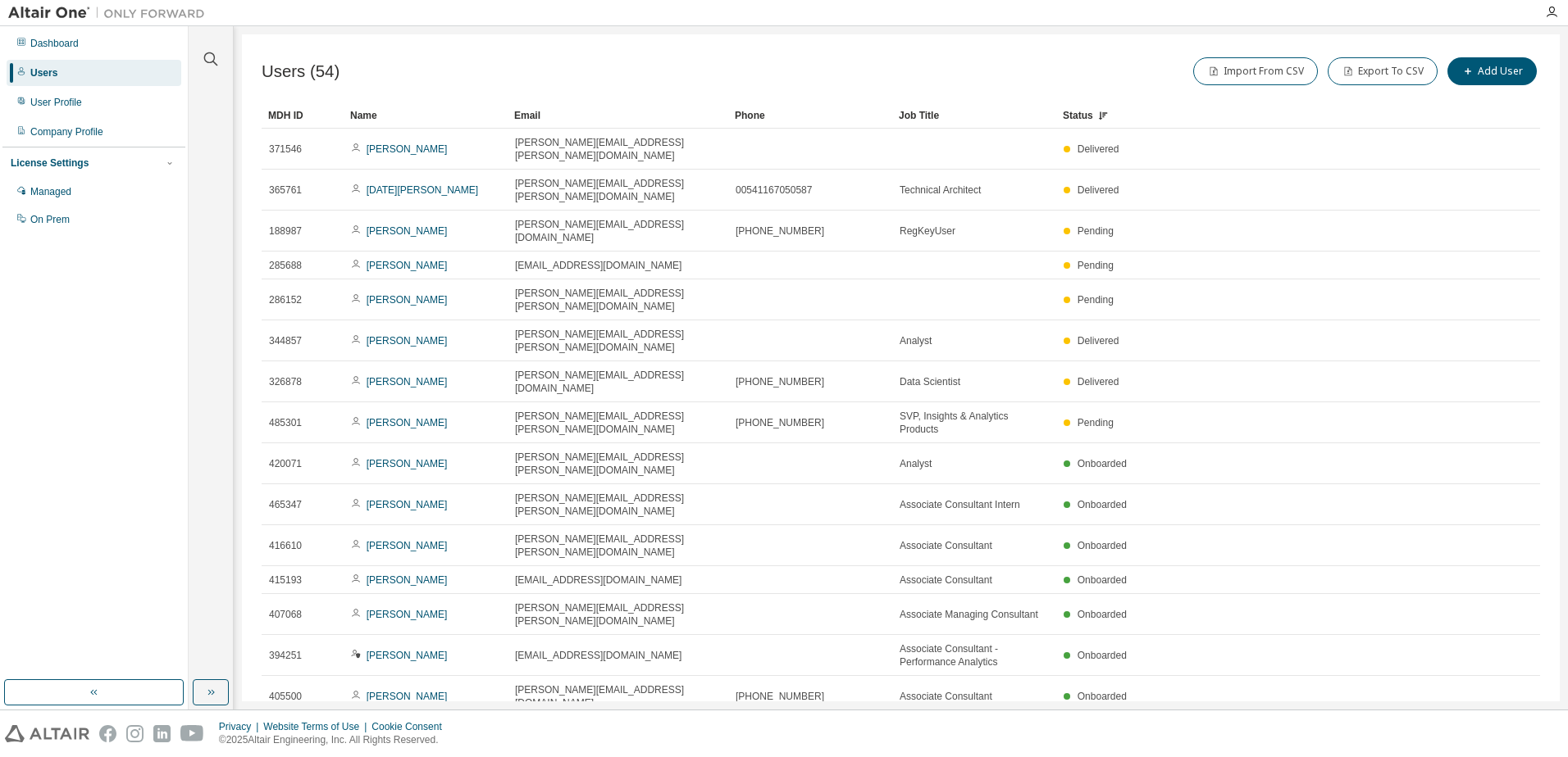
click at [1077, 112] on div "Status" at bounding box center [1254, 115] width 384 height 27
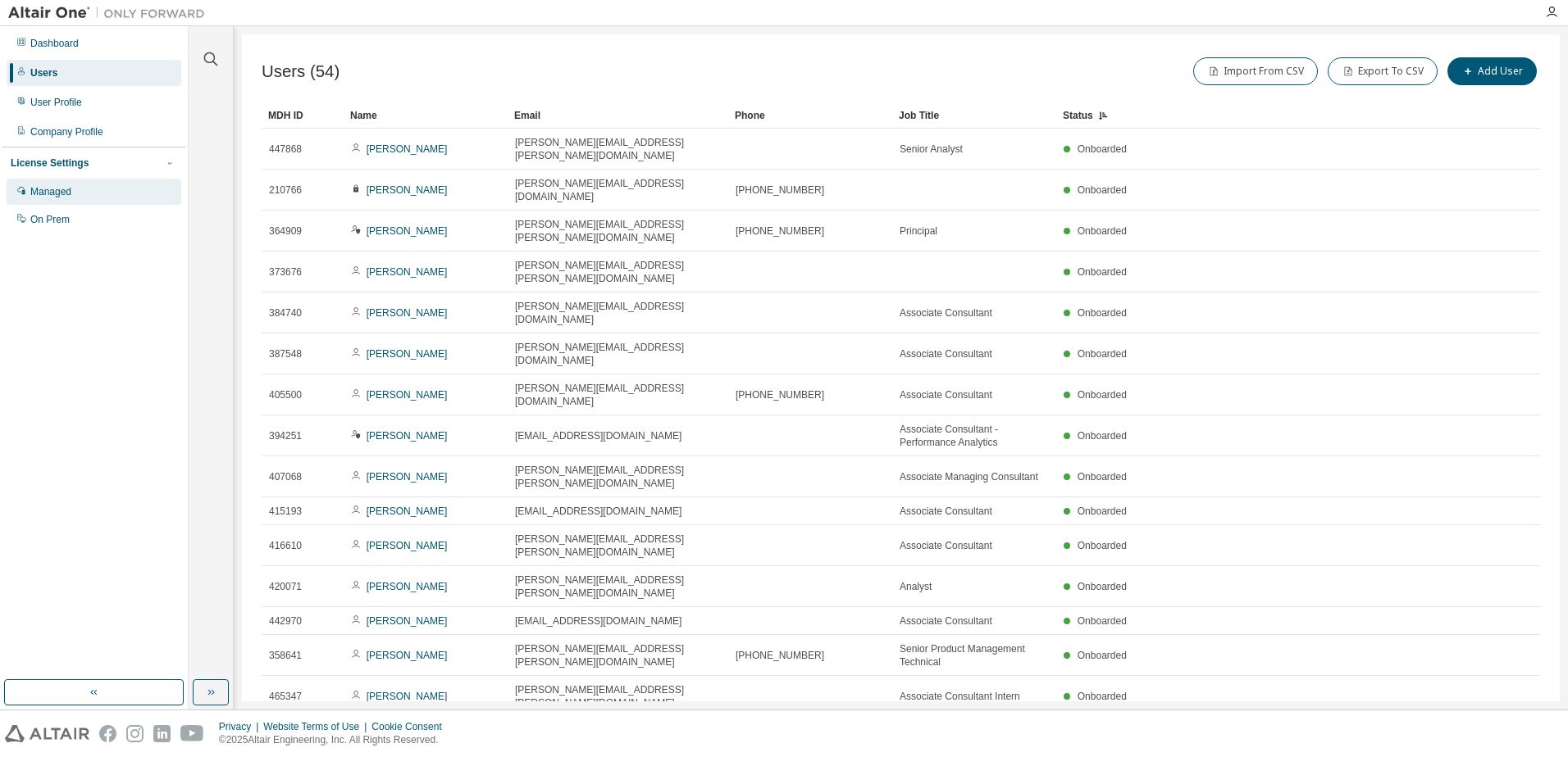
click at [58, 189] on div "Managed" at bounding box center [51, 191] width 41 height 13
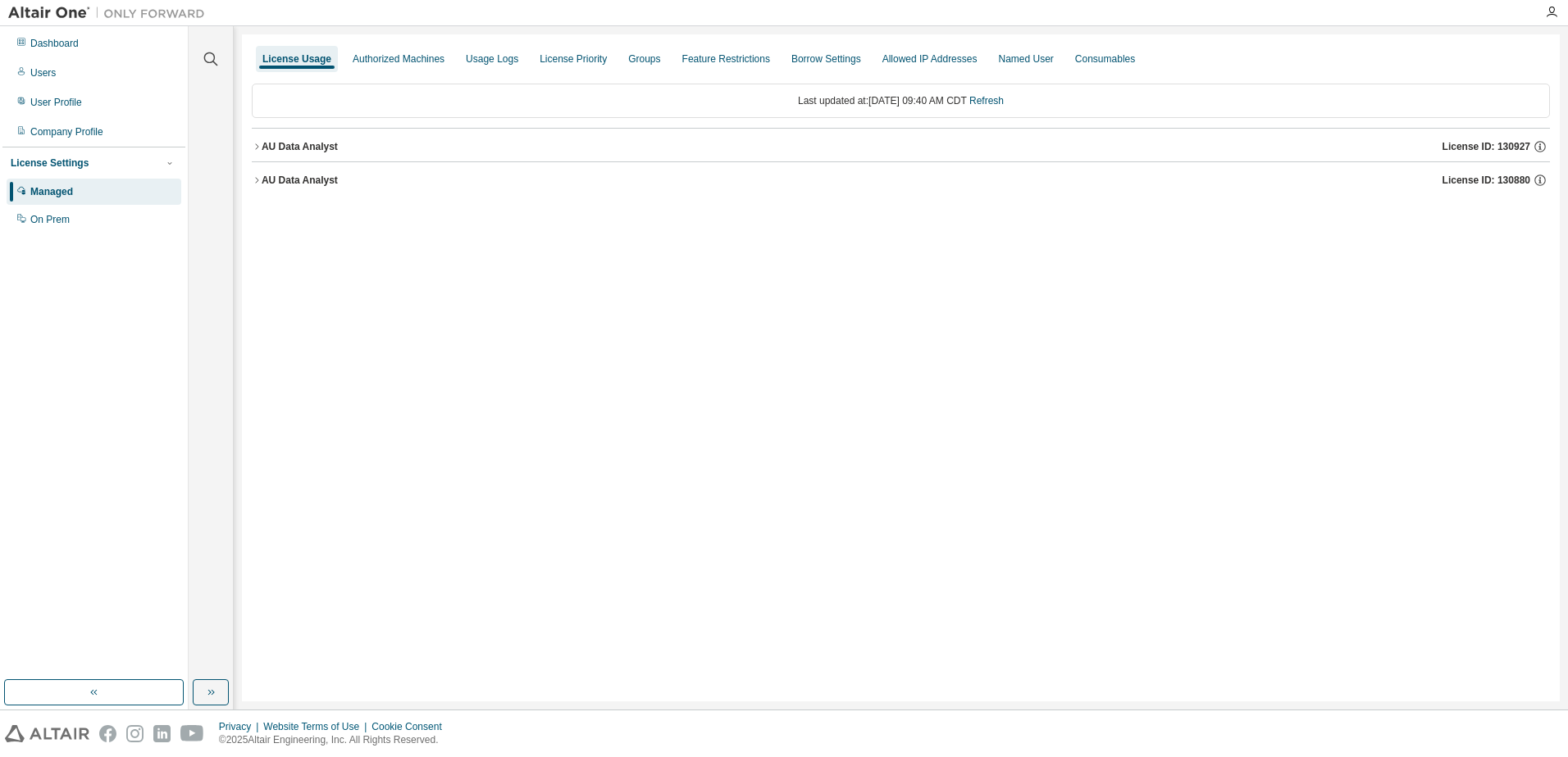
click at [259, 182] on icon "button" at bounding box center [257, 181] width 10 height 10
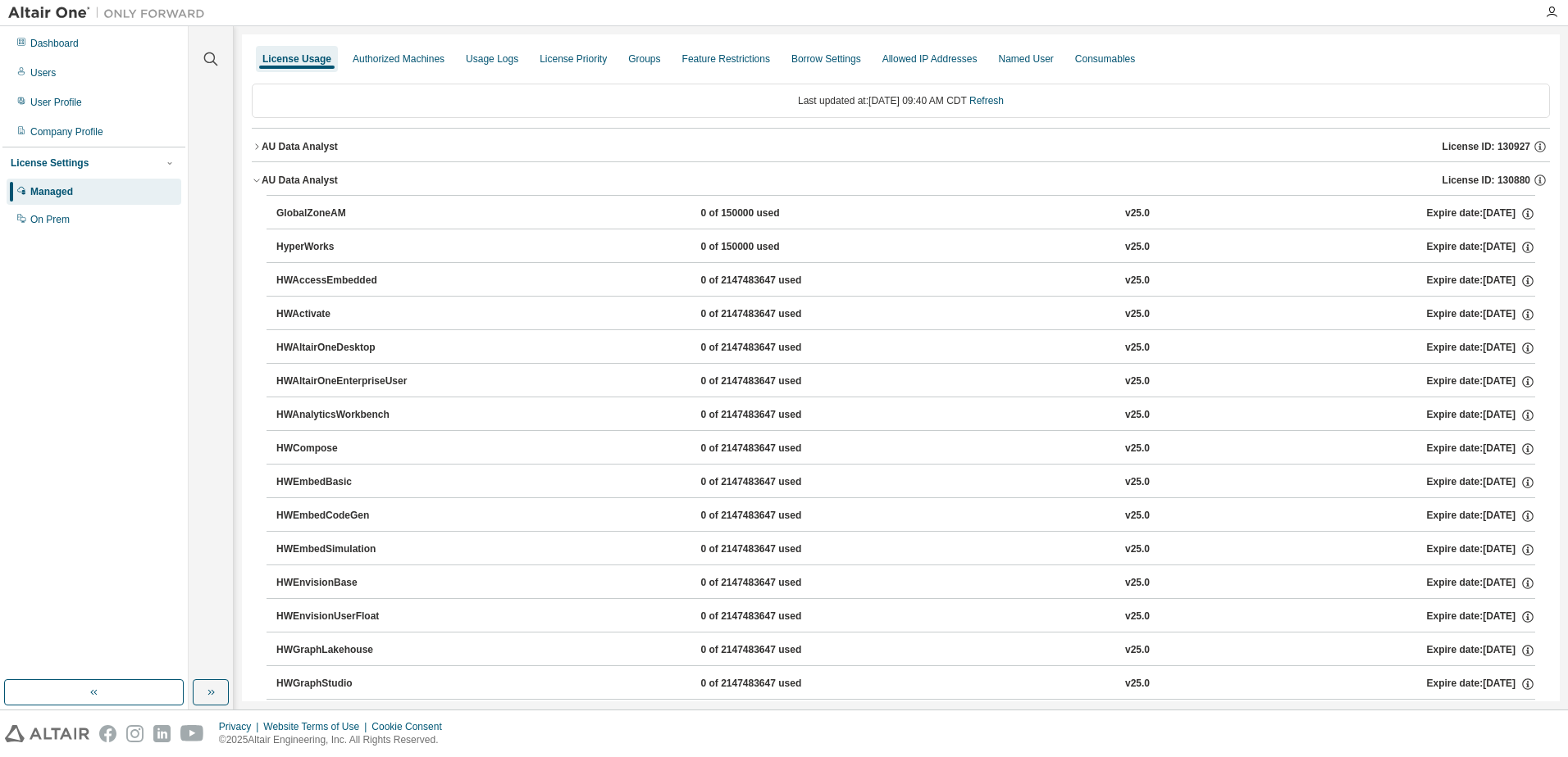
click at [259, 182] on icon "button" at bounding box center [257, 181] width 10 height 10
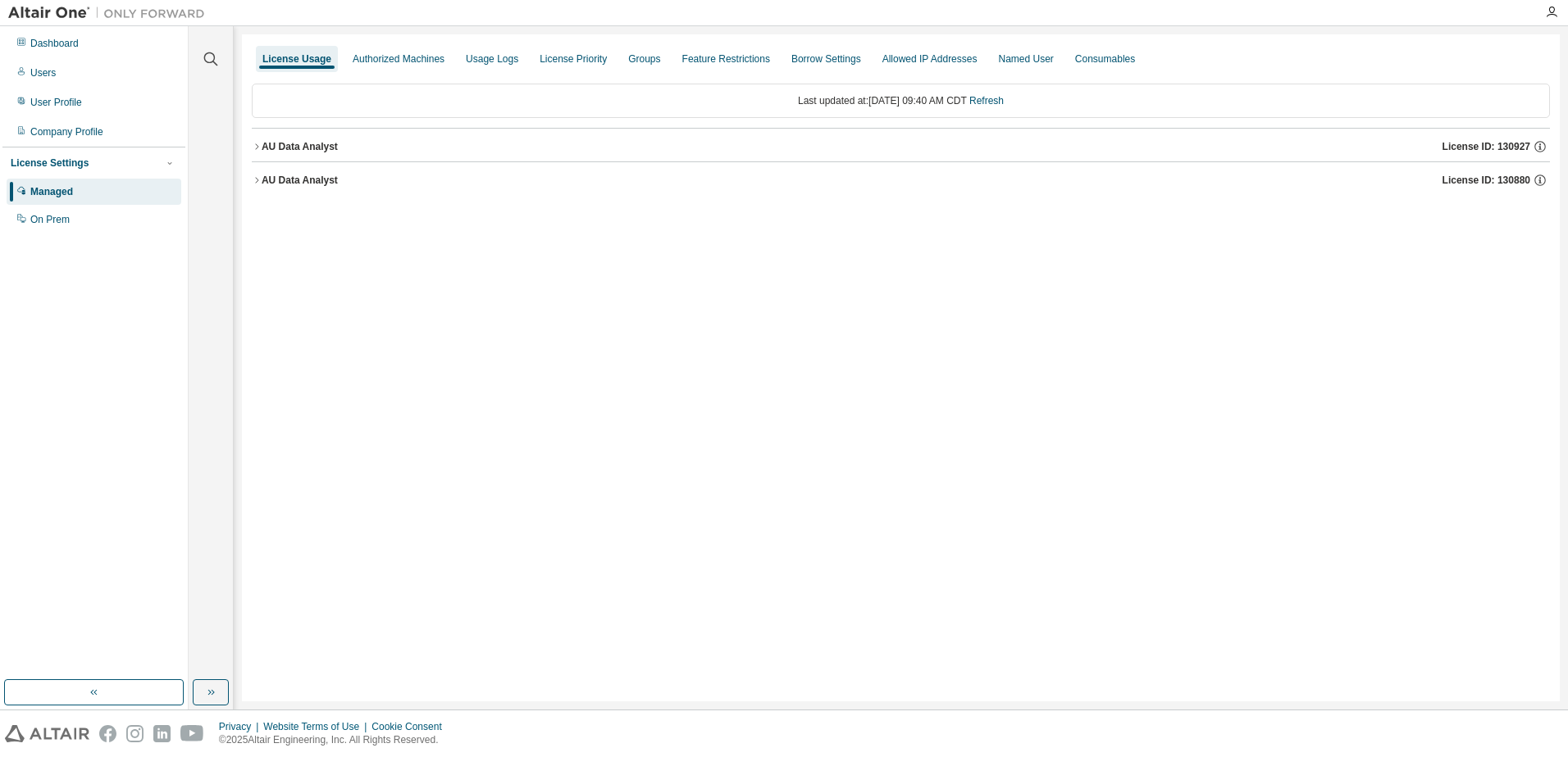
click at [258, 143] on icon "button" at bounding box center [257, 147] width 10 height 10
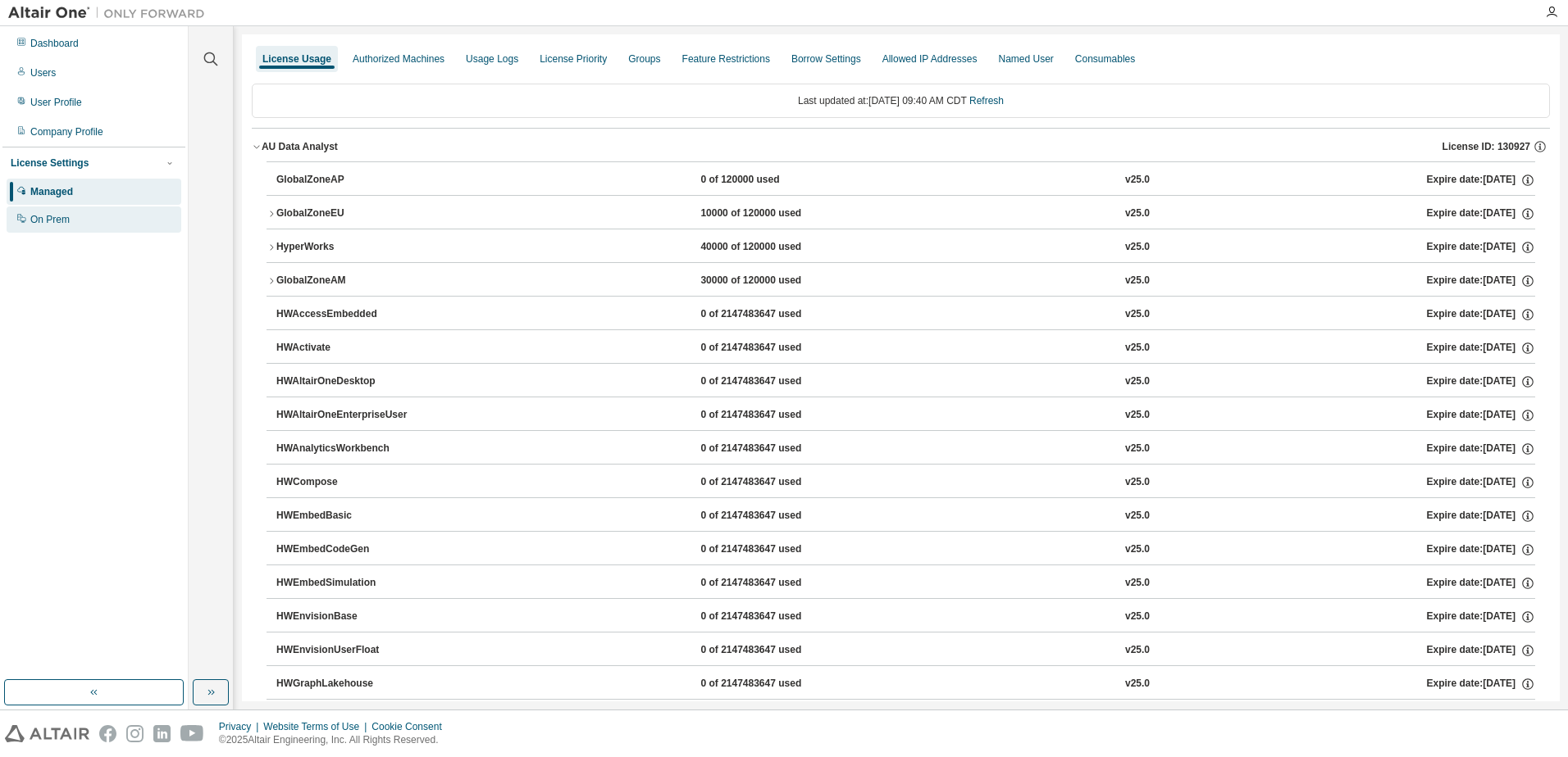
click at [59, 231] on div "On Prem" at bounding box center [94, 219] width 175 height 27
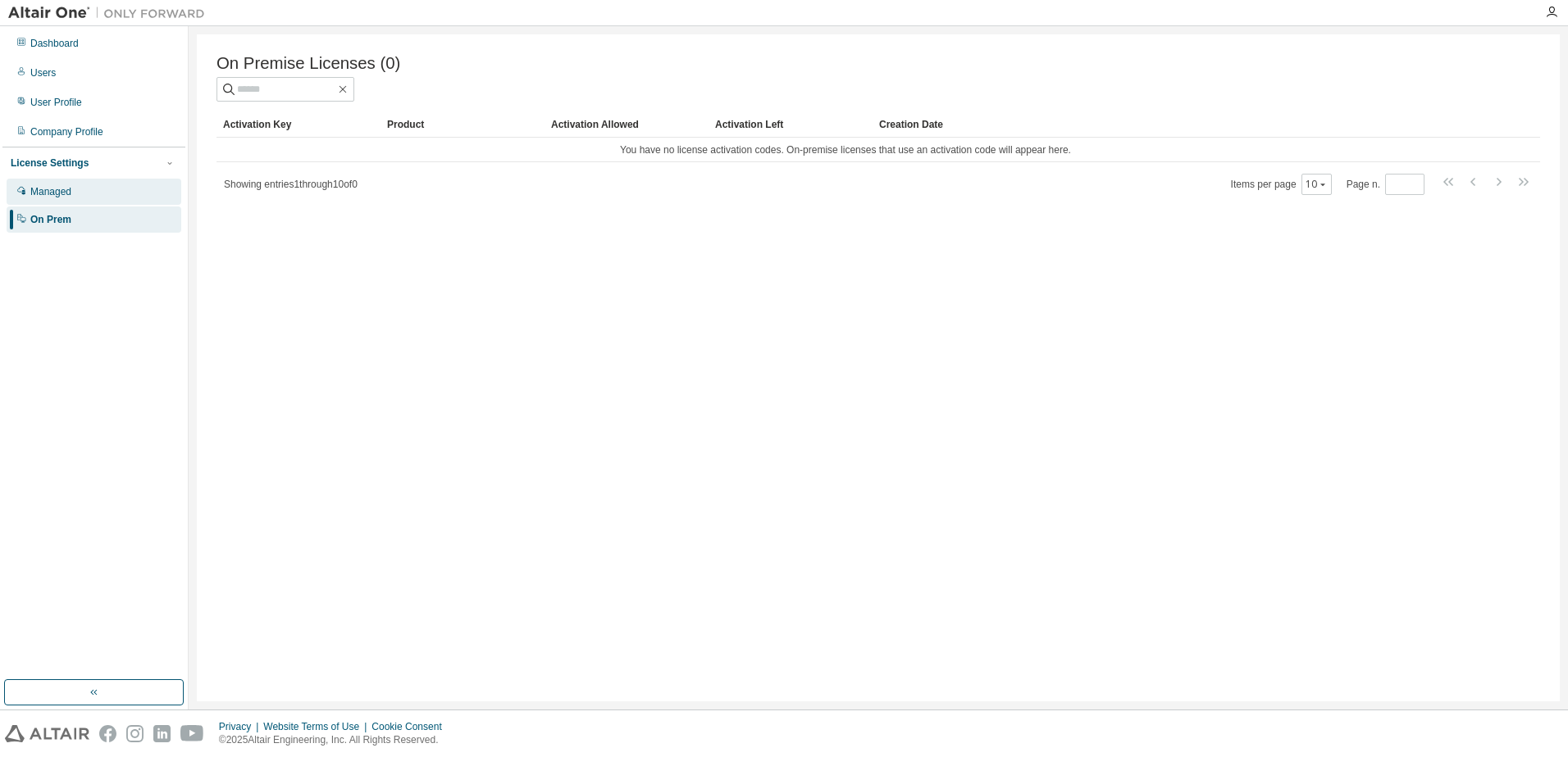
click at [62, 188] on div "Managed" at bounding box center [51, 191] width 41 height 13
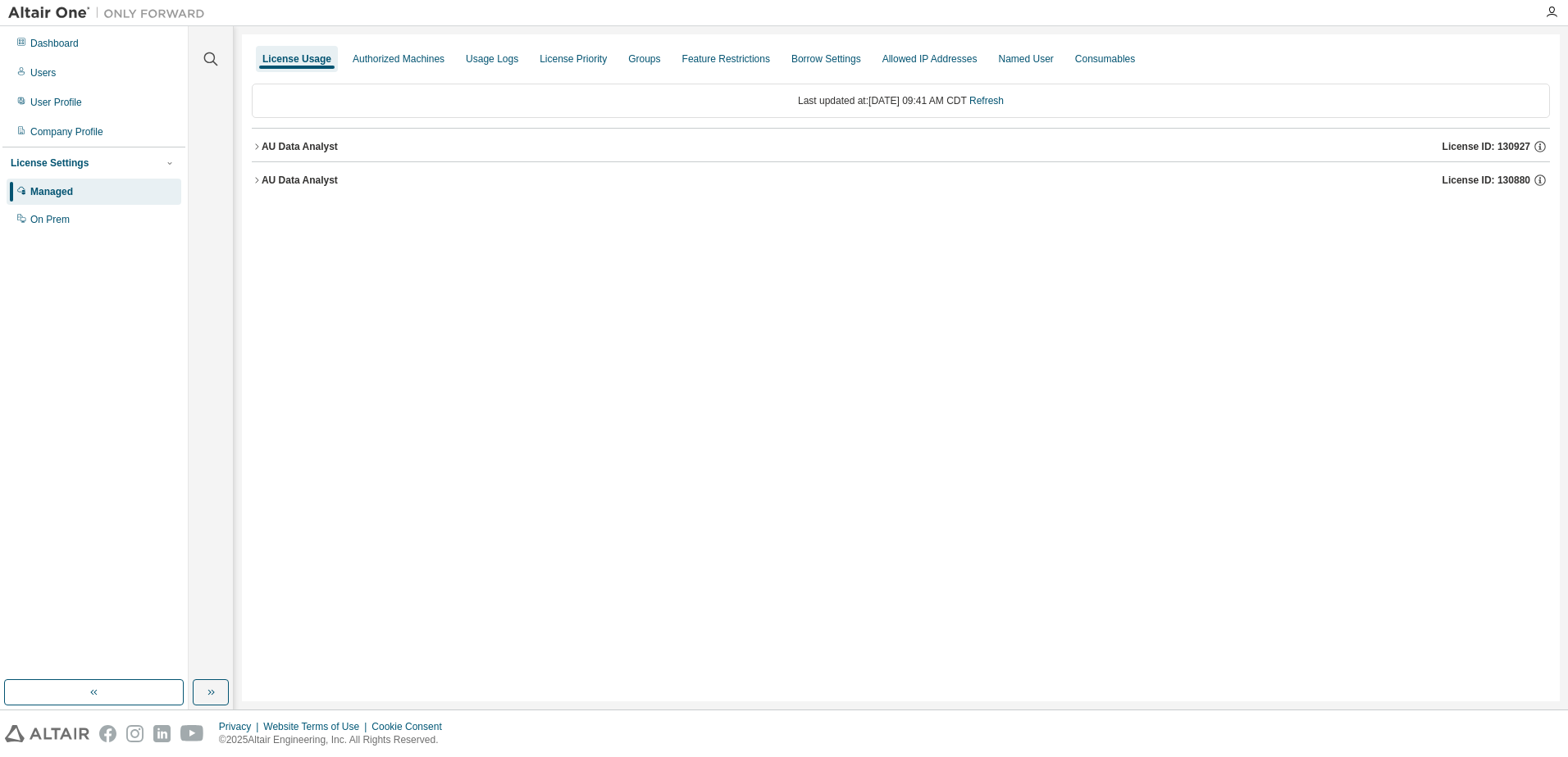
click at [257, 147] on icon "button" at bounding box center [257, 147] width 10 height 10
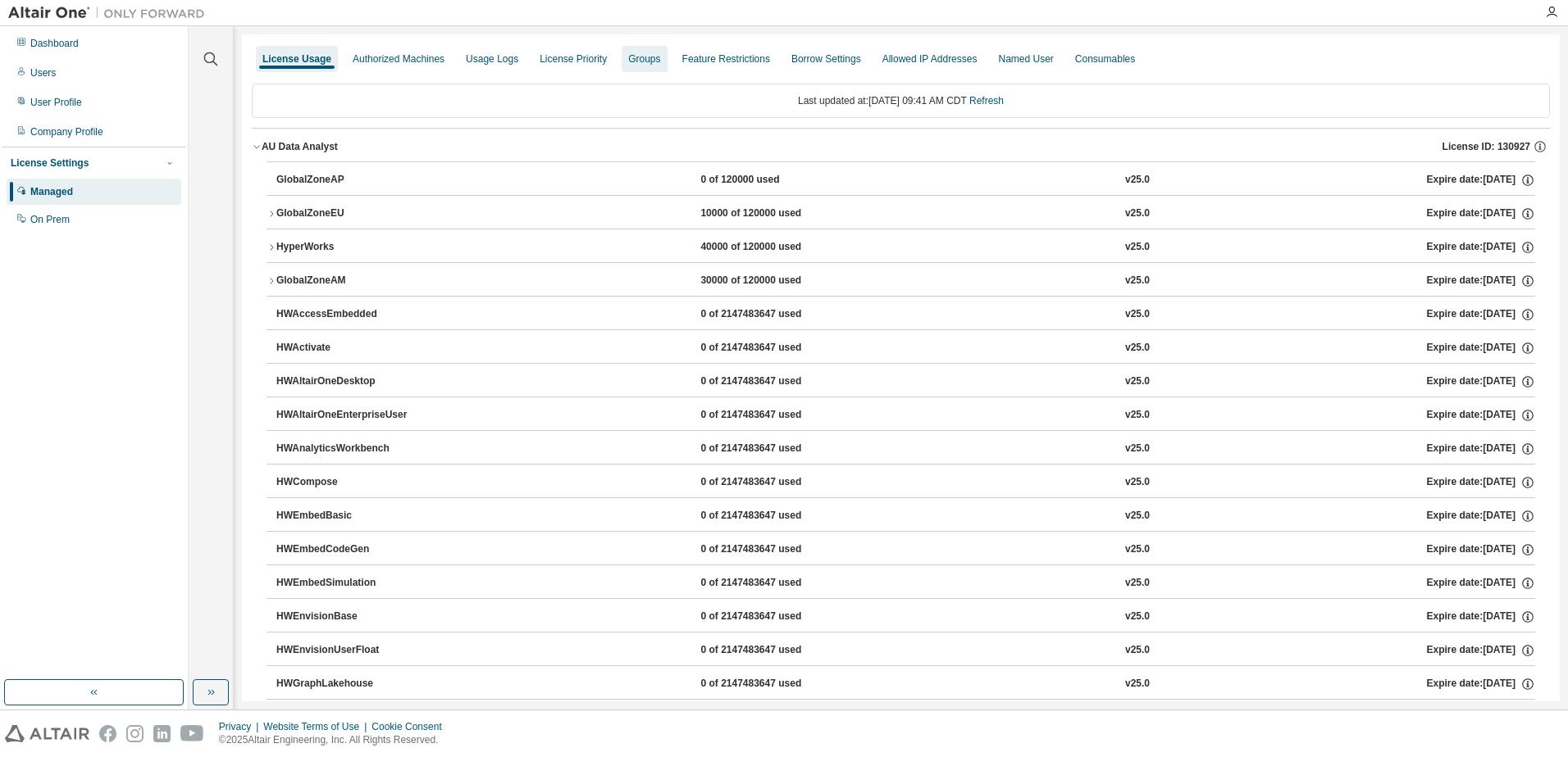
click at [651, 52] on div "Groups" at bounding box center [644, 58] width 32 height 13
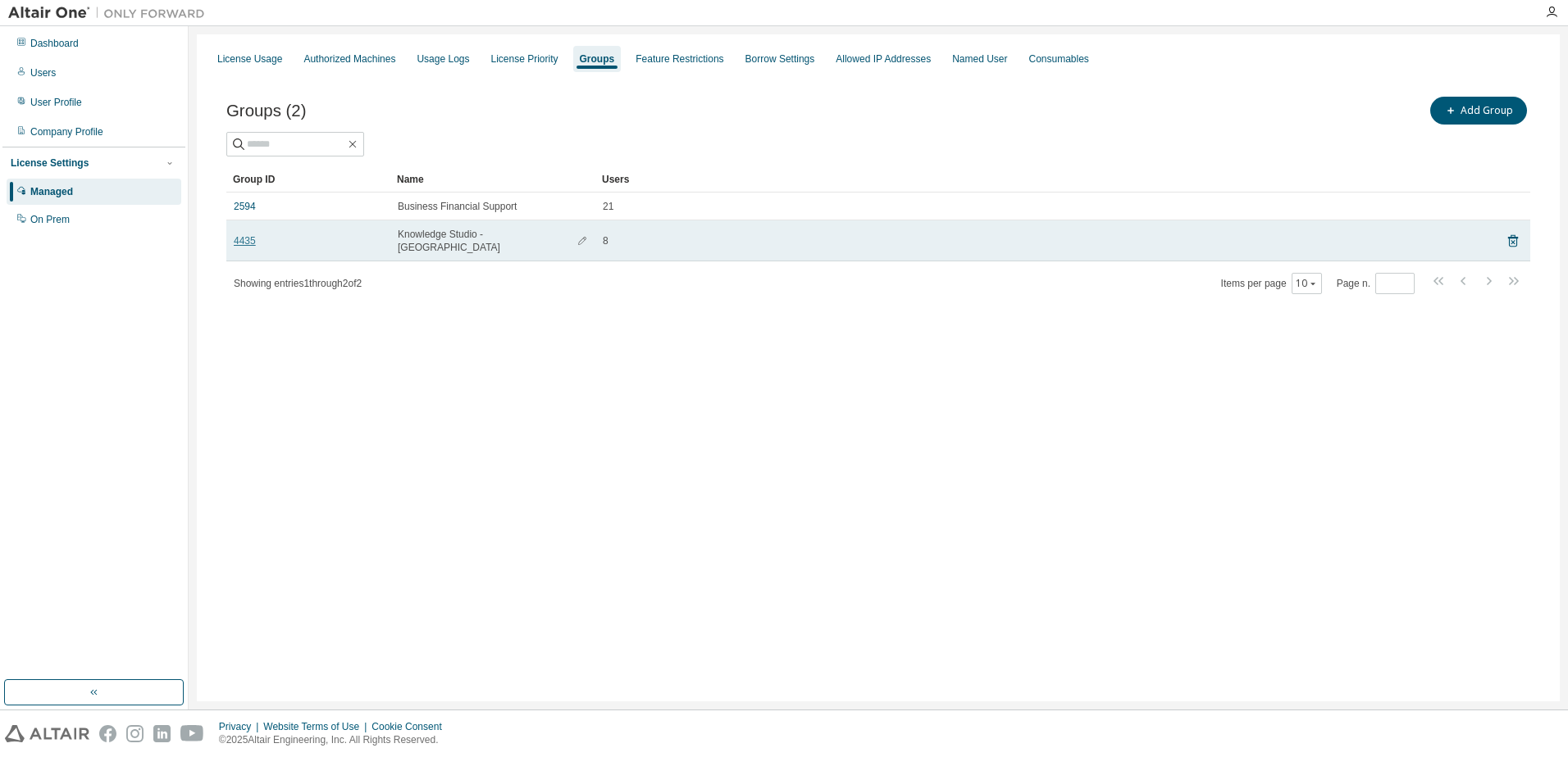
click at [245, 236] on link "4435" at bounding box center [245, 241] width 22 height 13
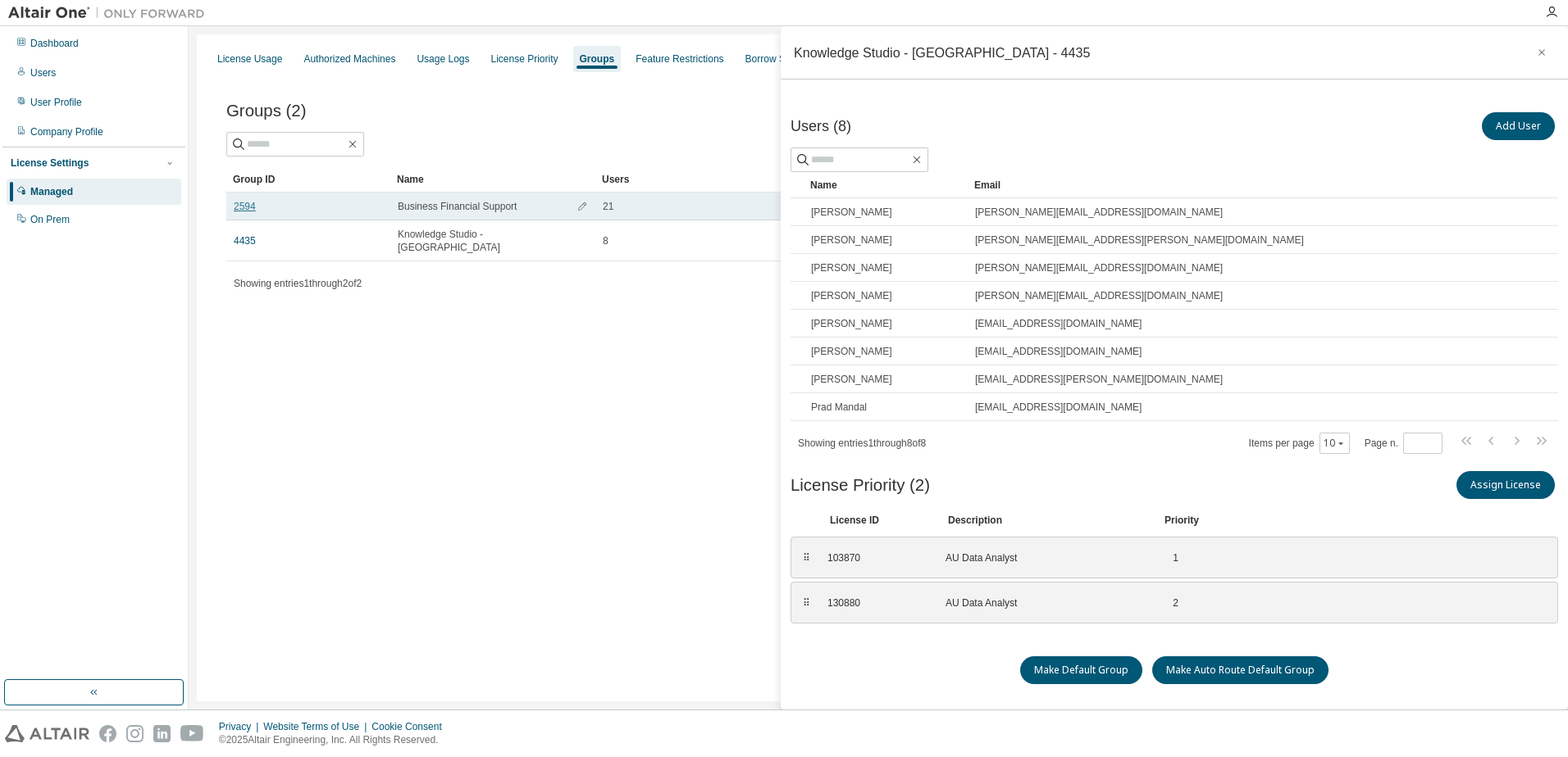
click at [243, 208] on link "2594" at bounding box center [245, 206] width 22 height 13
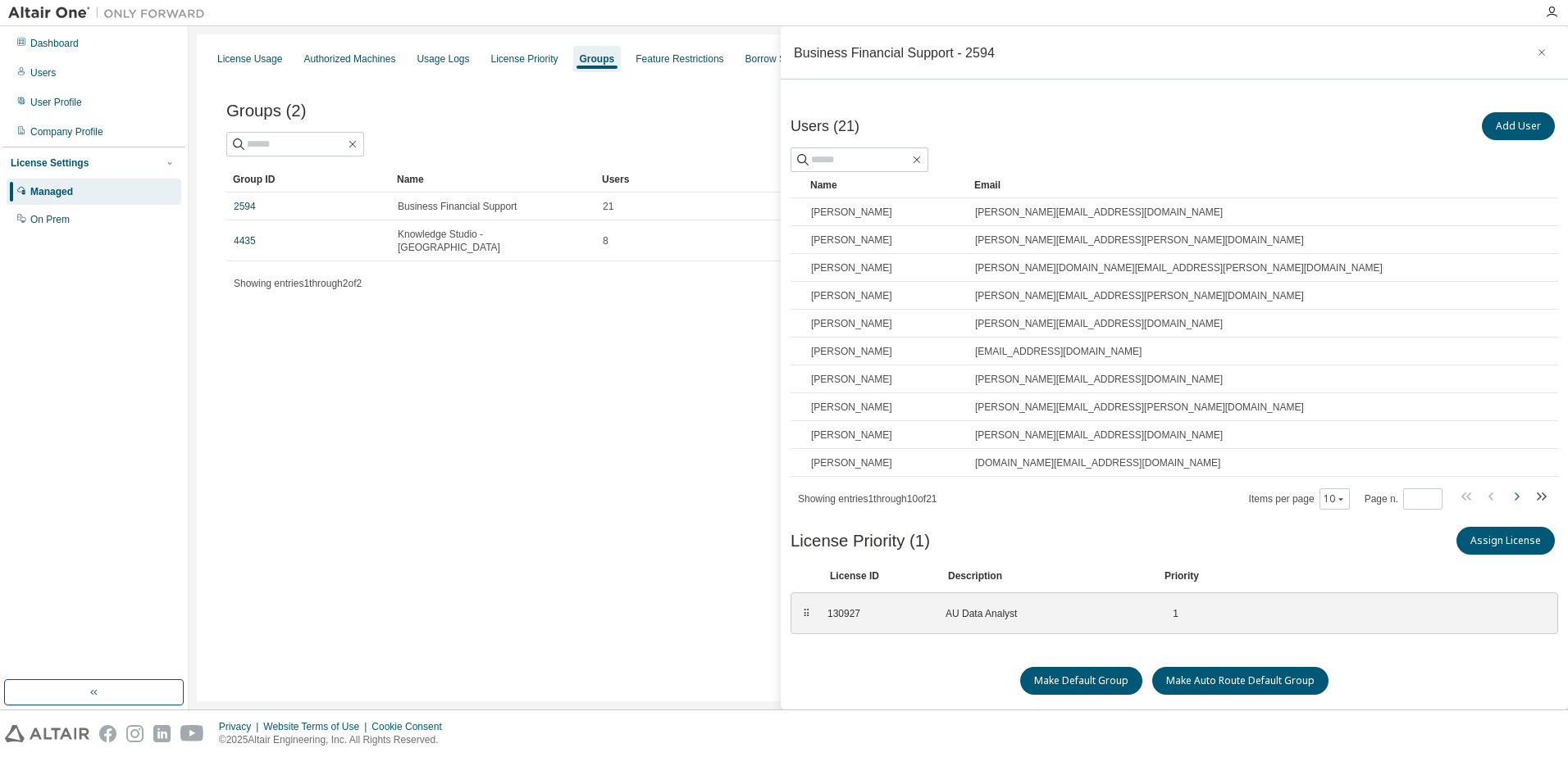
click at [1507, 497] on icon "button" at bounding box center [1517, 496] width 20 height 20
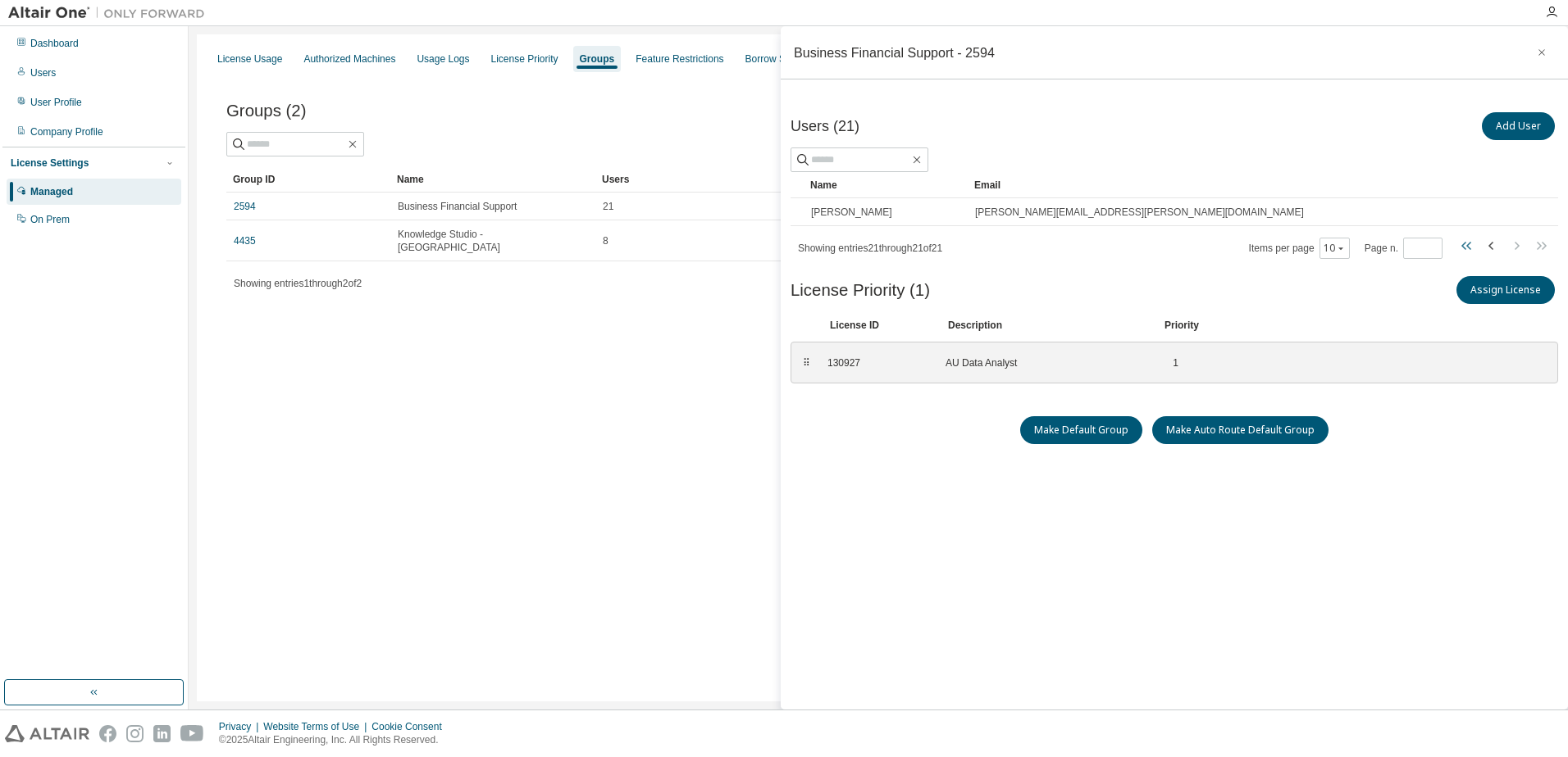
click at [1458, 247] on icon "button" at bounding box center [1467, 246] width 20 height 20
type input "*"
